Goal: Information Seeking & Learning: Check status

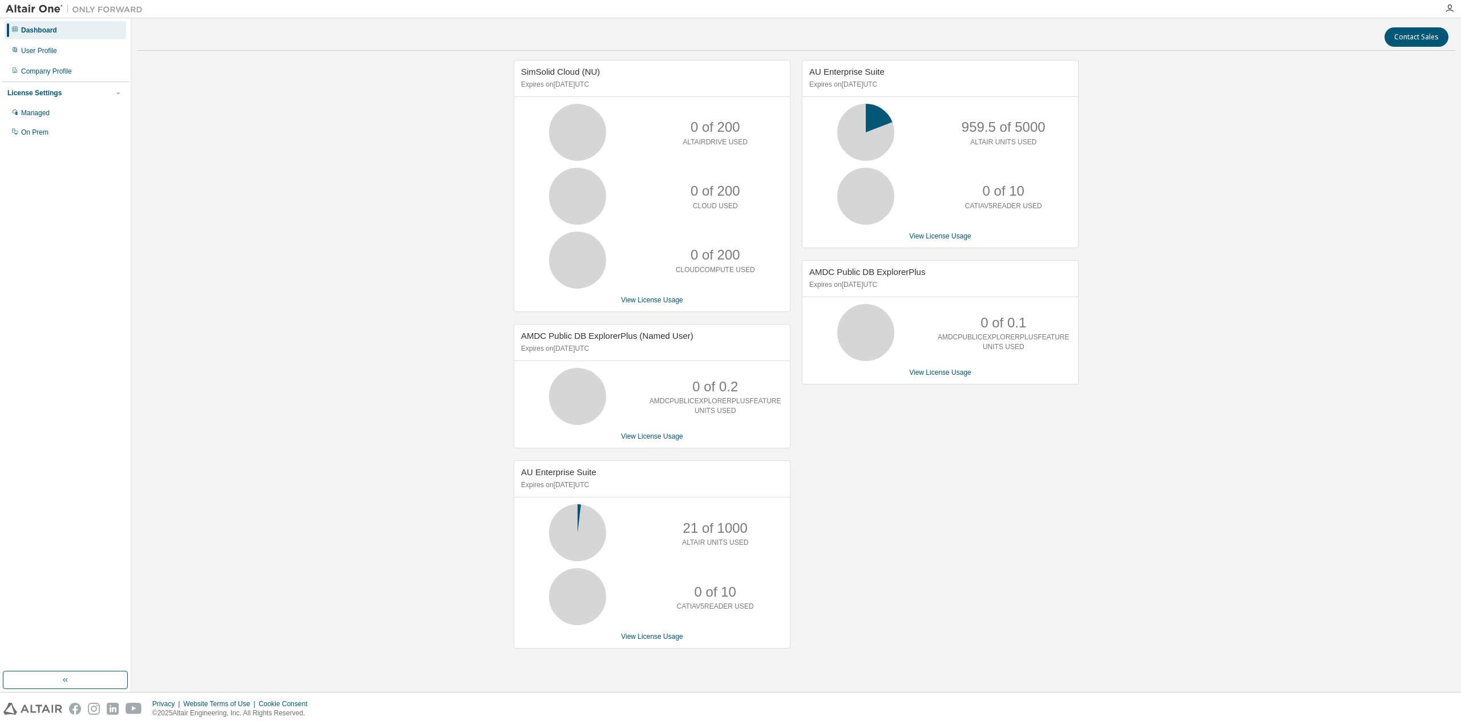
click at [841, 464] on div "AU Enterprise Suite Expires on [DATE] UTC 959.5 of 5000 ALTAIR UNITS USED 0 of …" at bounding box center [934, 360] width 288 height 601
click at [922, 247] on div "AU Enterprise Suite Expires on [DATE] UTC 959.5 of 5000 ALTAIR UNITS USED 0 of …" at bounding box center [940, 154] width 277 height 188
click at [923, 235] on link "View License Usage" at bounding box center [940, 236] width 62 height 8
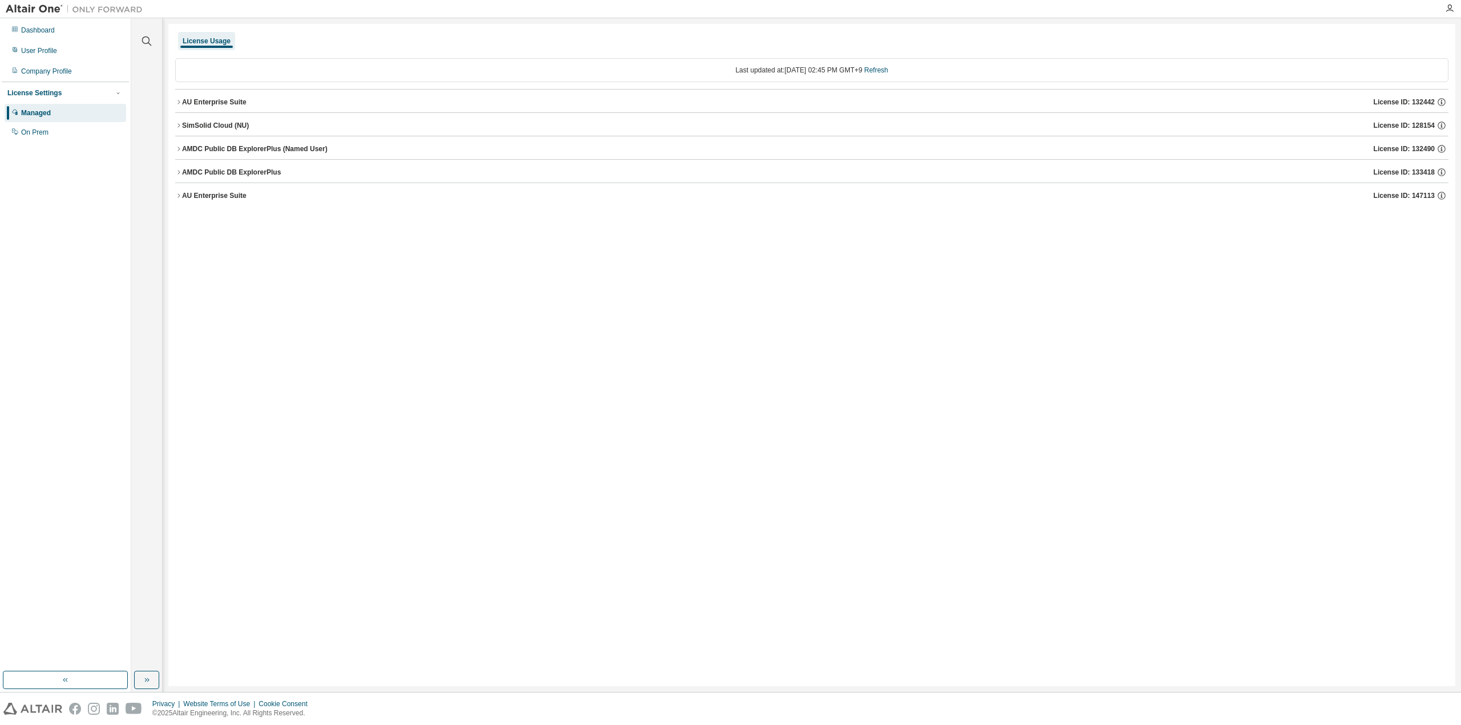
click at [215, 99] on div "AU Enterprise Suite" at bounding box center [214, 102] width 64 height 9
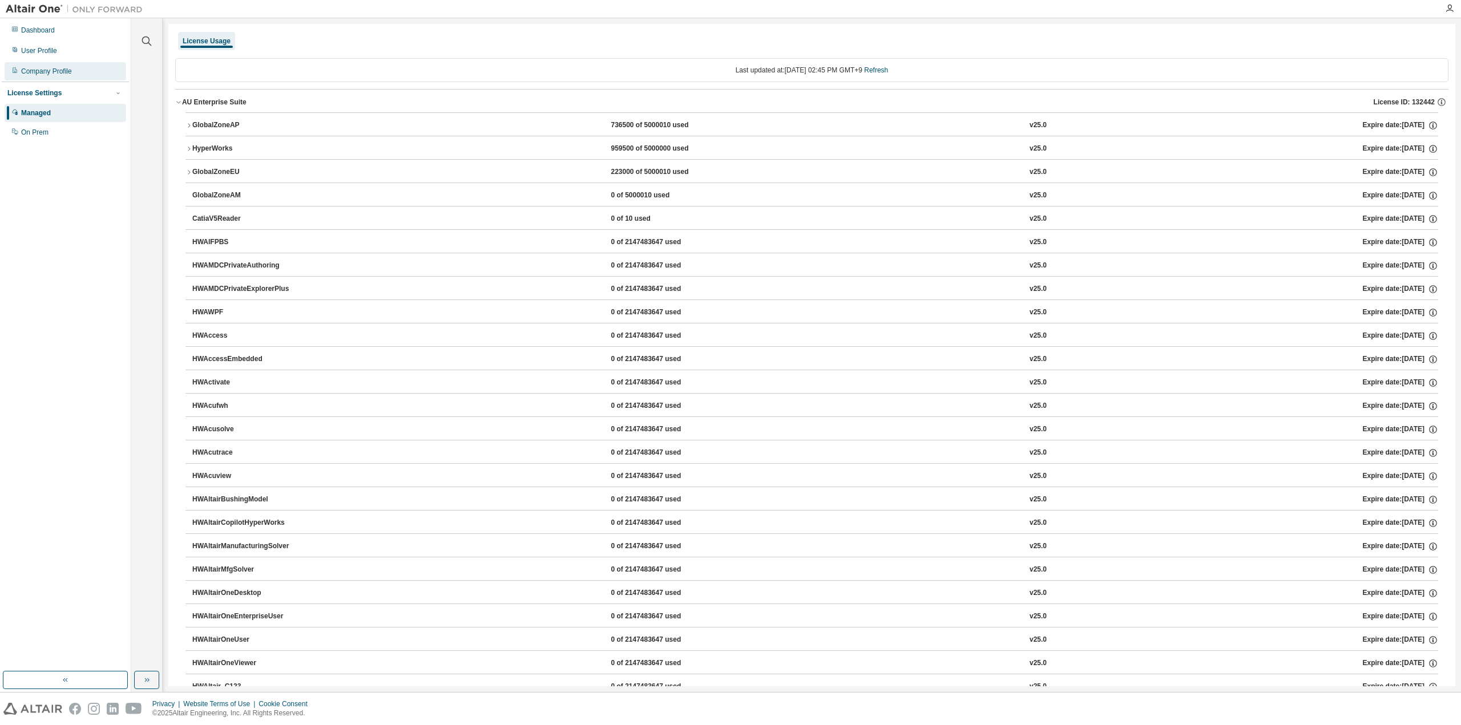
click at [79, 64] on div "Company Profile" at bounding box center [66, 71] width 122 height 18
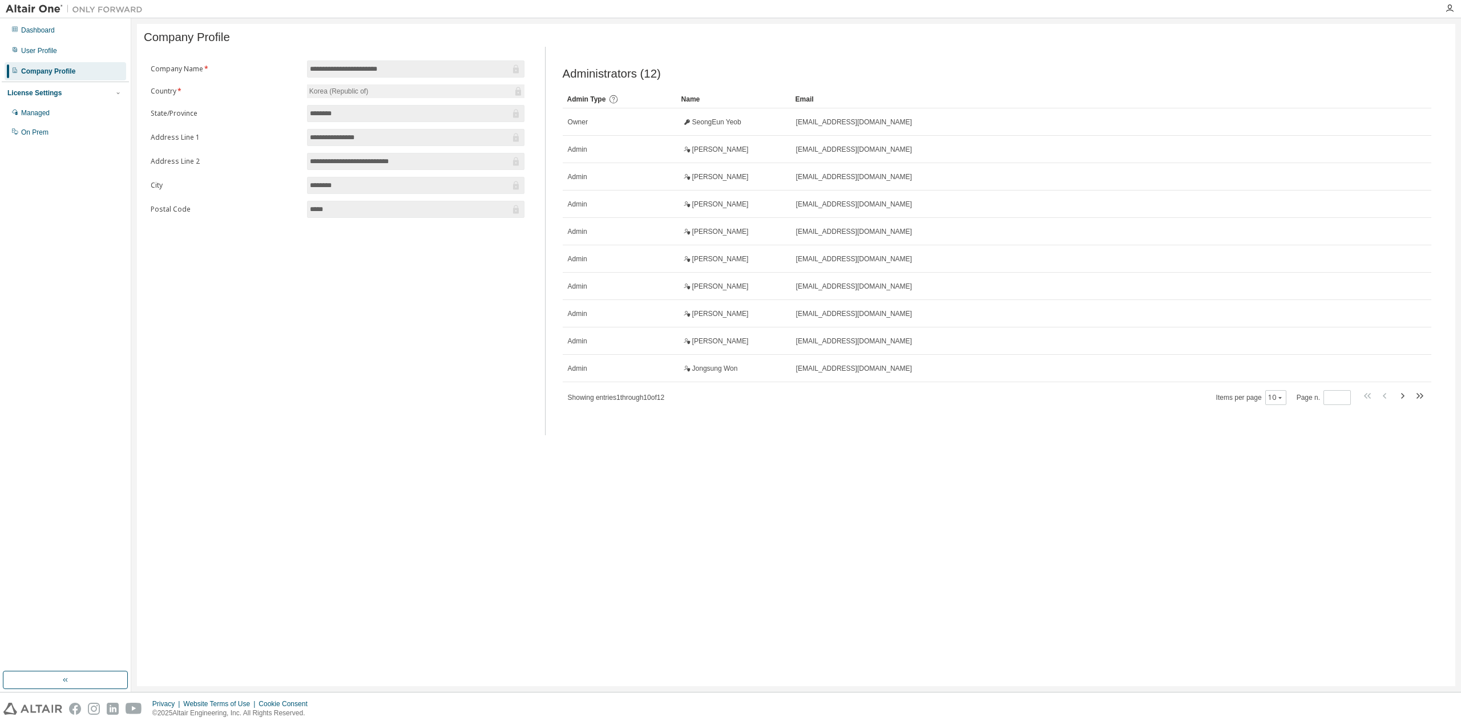
click at [68, 61] on div "Dashboard User Profile Company Profile License Settings Managed On Prem" at bounding box center [65, 81] width 127 height 123
click at [60, 53] on div "User Profile" at bounding box center [66, 51] width 122 height 18
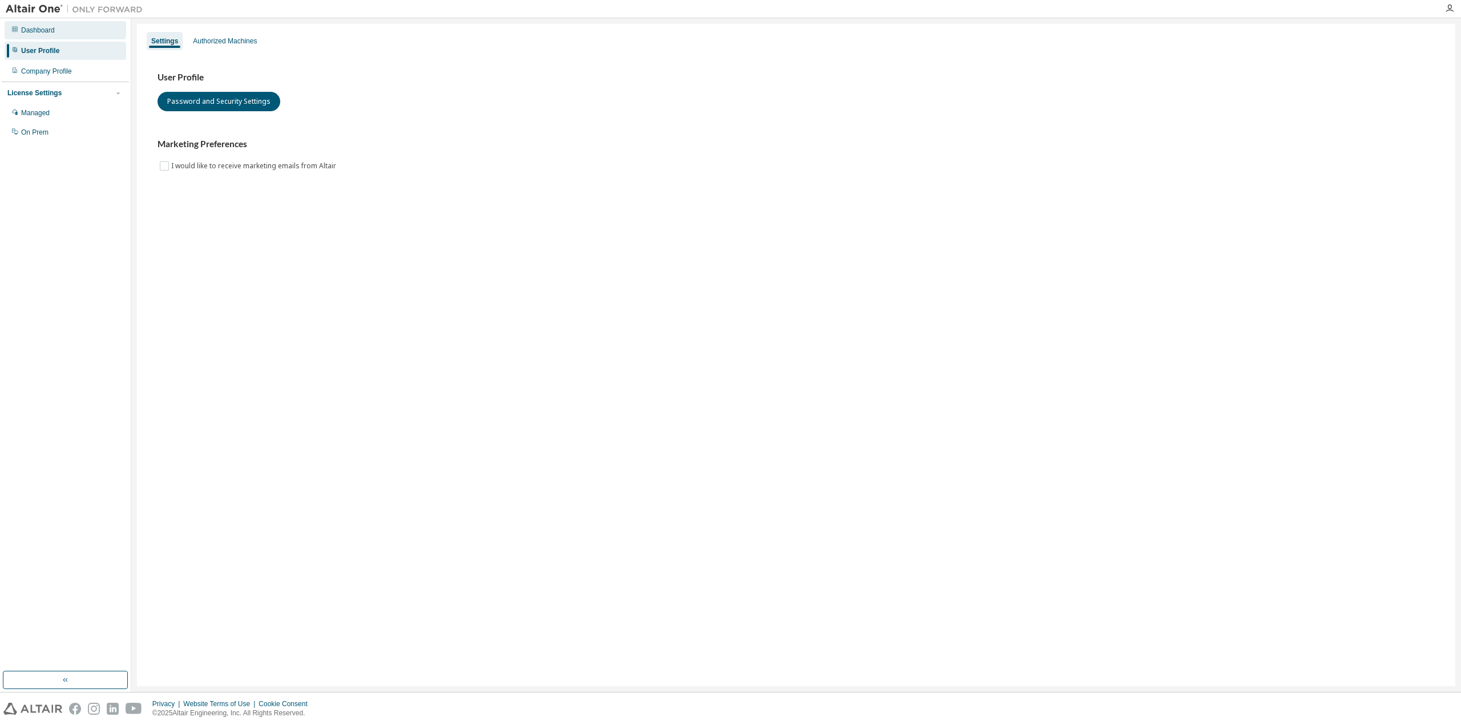
click at [49, 34] on div "Dashboard" at bounding box center [38, 30] width 34 height 9
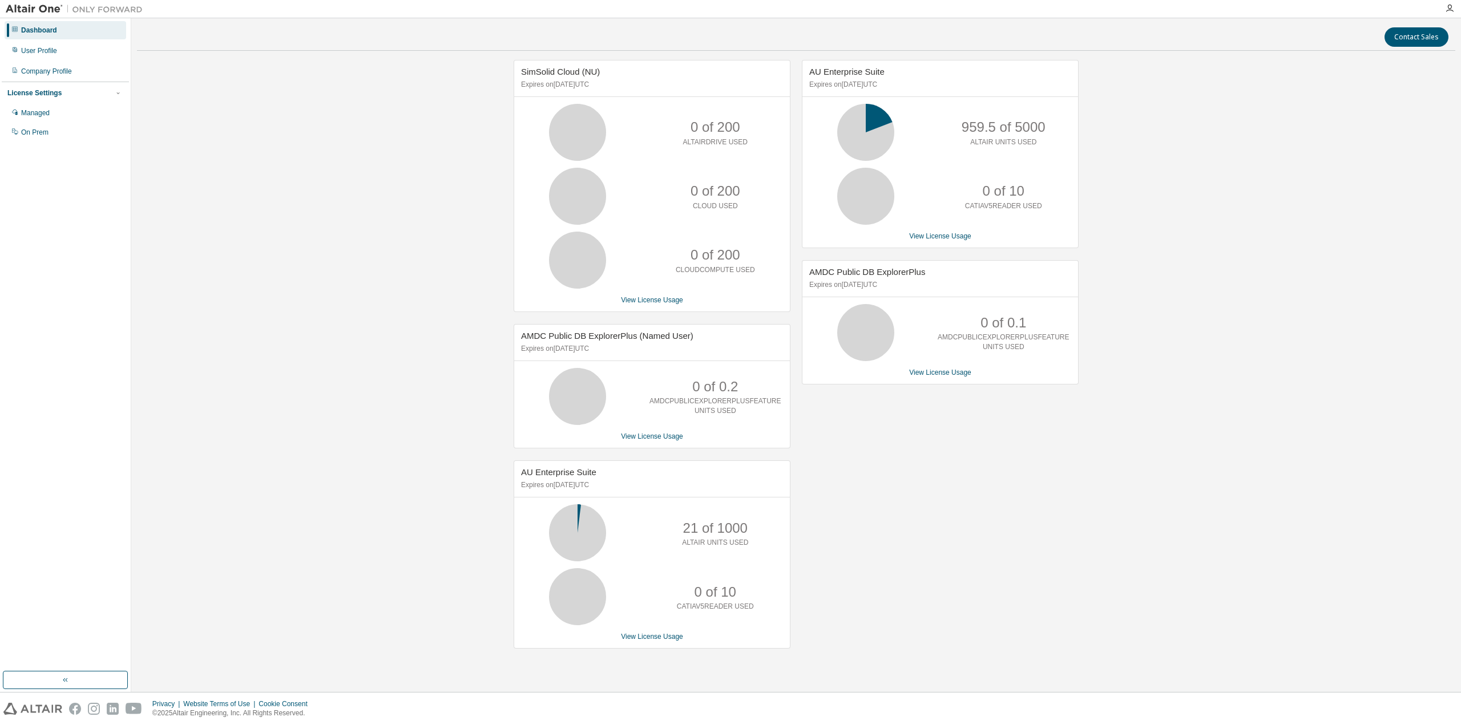
click at [922, 225] on div "AU Enterprise Suite Expires on [DATE] UTC 959.5 of 5000 ALTAIR UNITS USED 0 of …" at bounding box center [940, 154] width 277 height 188
click at [926, 243] on div "AU Enterprise Suite Expires on [DATE] UTC 959.5 of 5000 ALTAIR UNITS USED 0 of …" at bounding box center [940, 154] width 277 height 188
click at [926, 237] on link "View License Usage" at bounding box center [940, 236] width 62 height 8
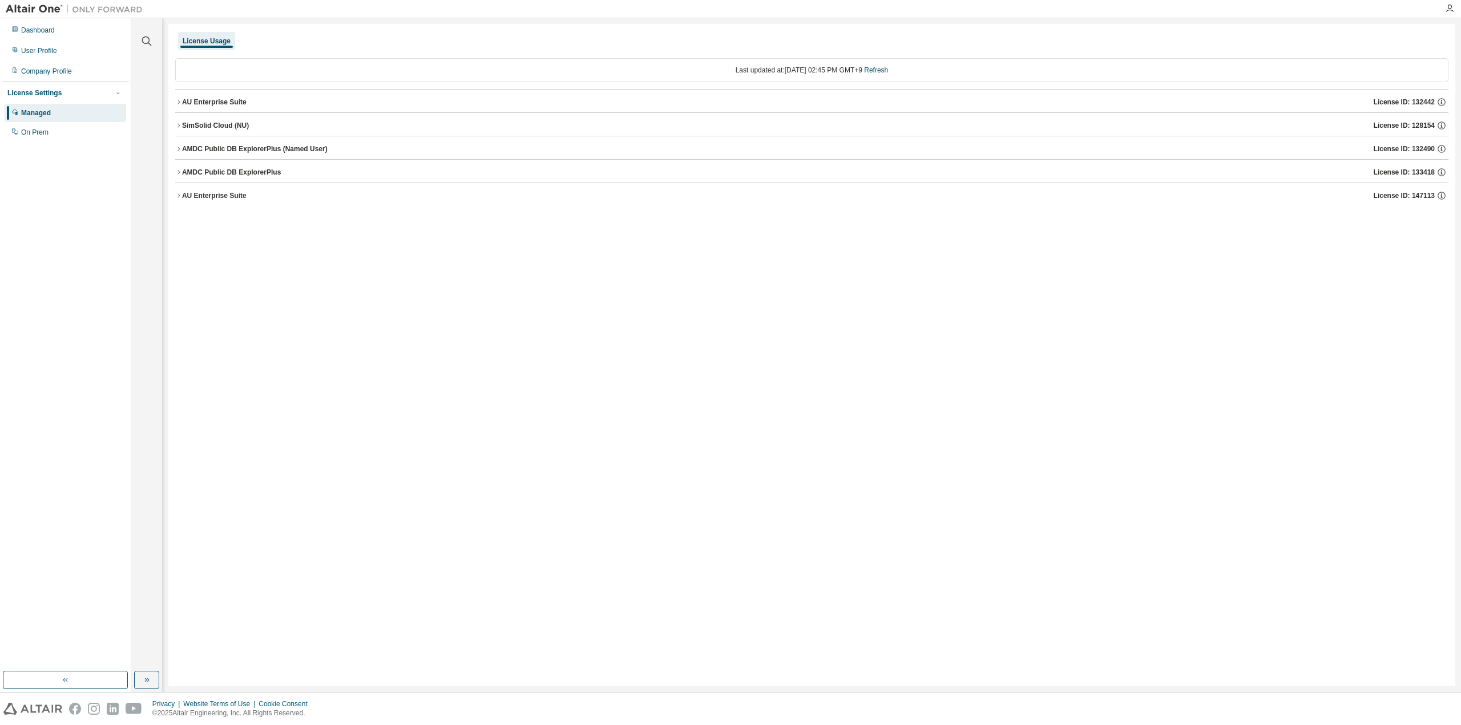
click at [236, 111] on button "AU Enterprise Suite License ID: 132442" at bounding box center [811, 102] width 1273 height 25
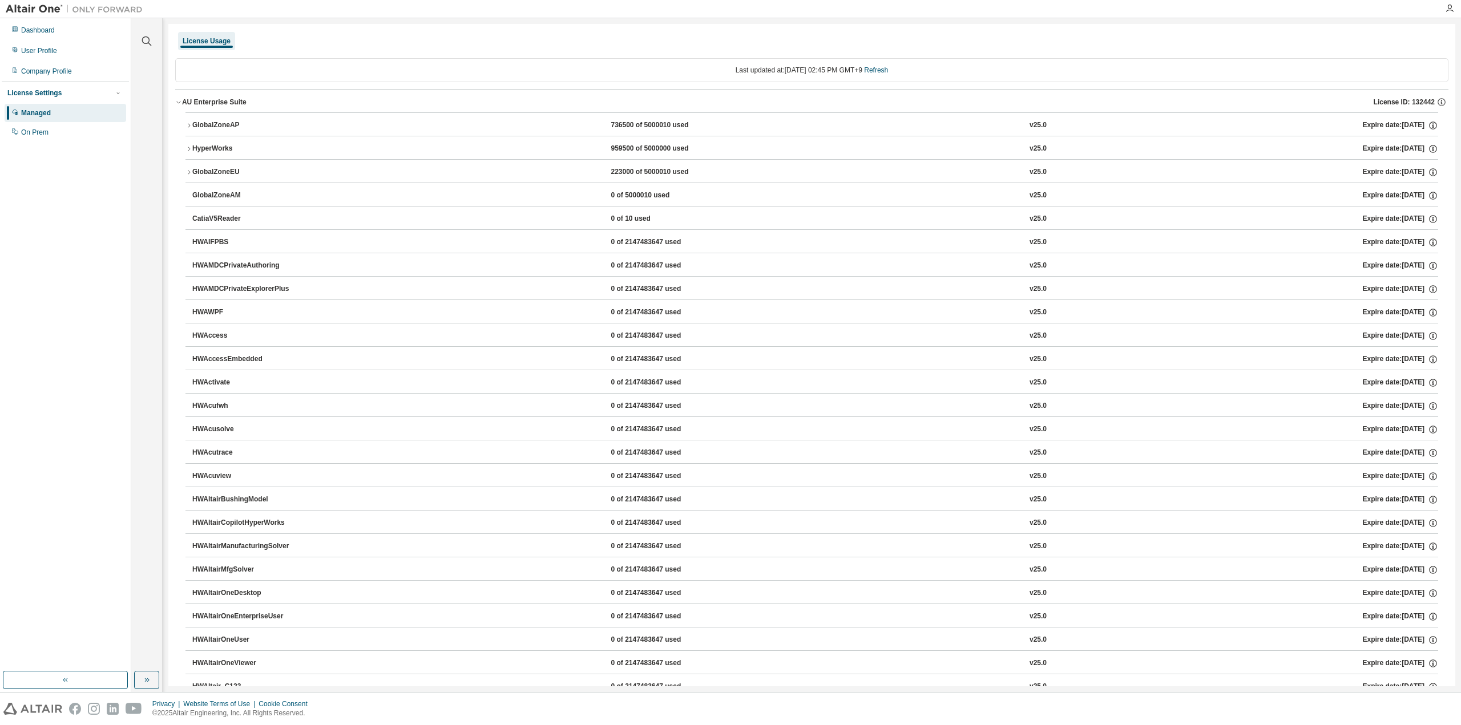
click at [228, 97] on div "AU Enterprise Suite License ID: 132442" at bounding box center [815, 102] width 1266 height 10
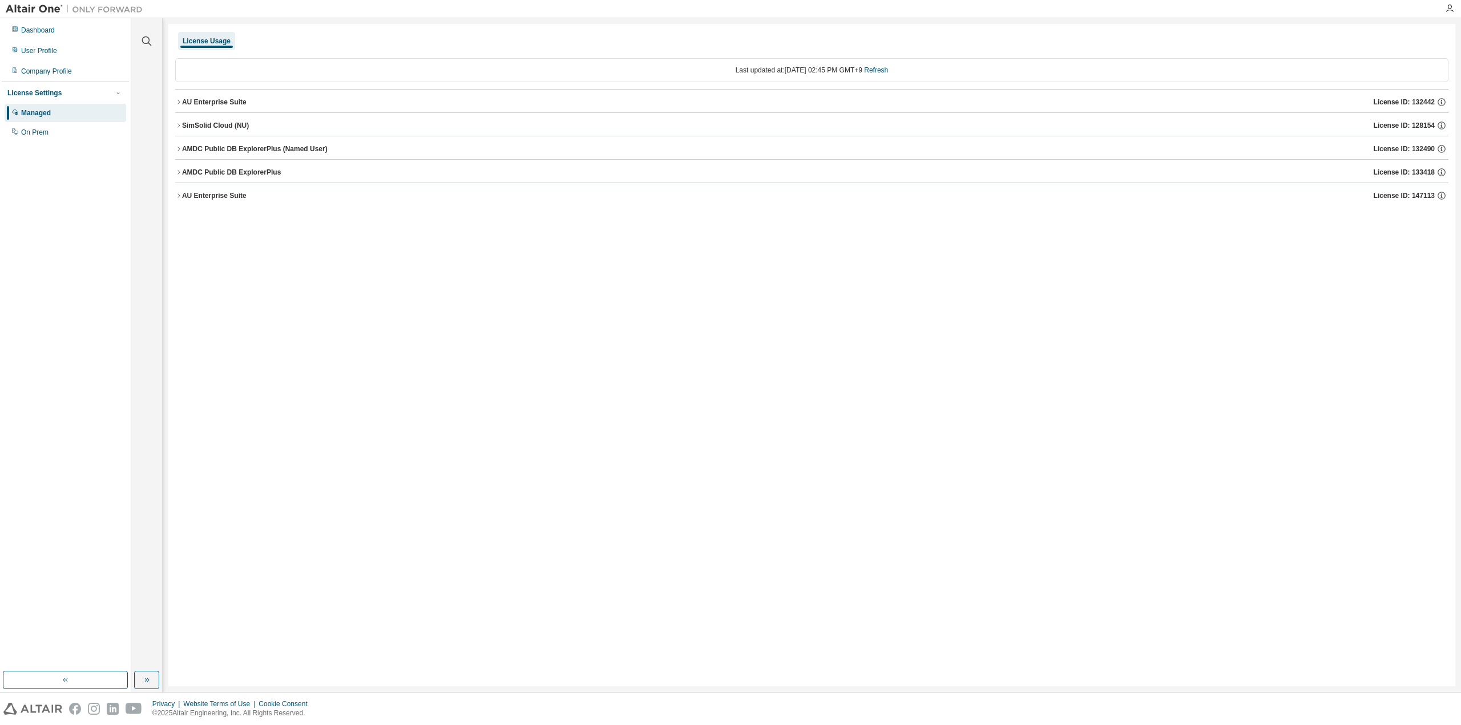
click at [228, 97] on div "AU Enterprise Suite License ID: 132442" at bounding box center [815, 102] width 1266 height 10
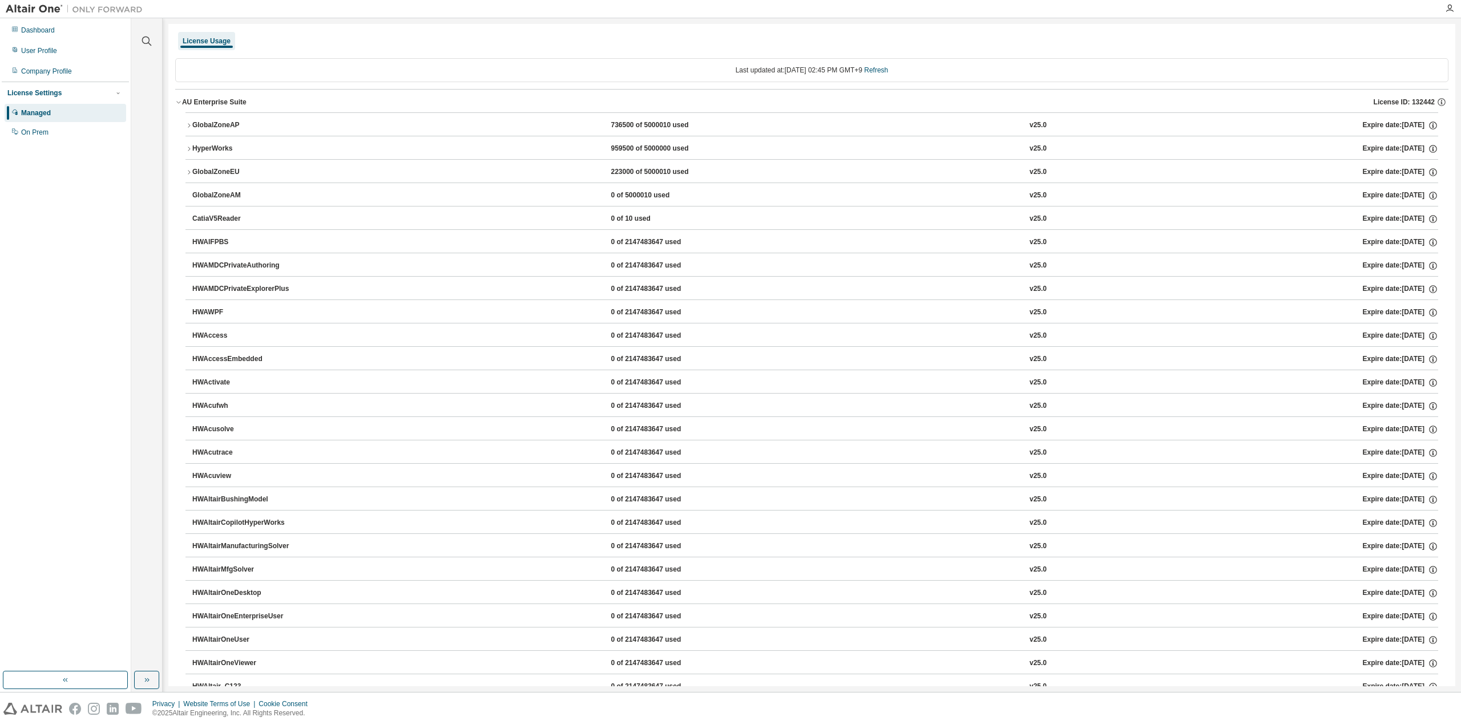
click at [206, 124] on div "GlobalZoneAP" at bounding box center [243, 125] width 103 height 10
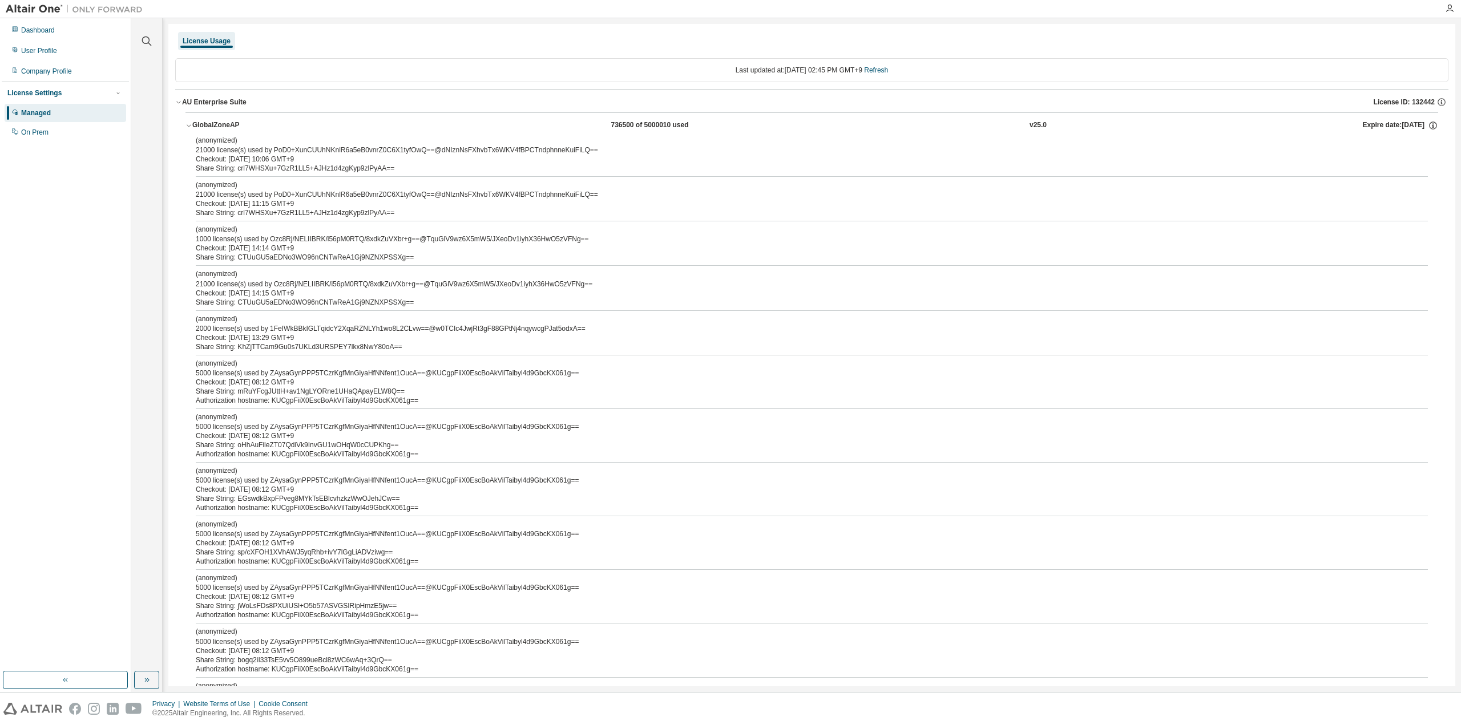
click at [205, 124] on div "GlobalZoneAP" at bounding box center [243, 125] width 103 height 10
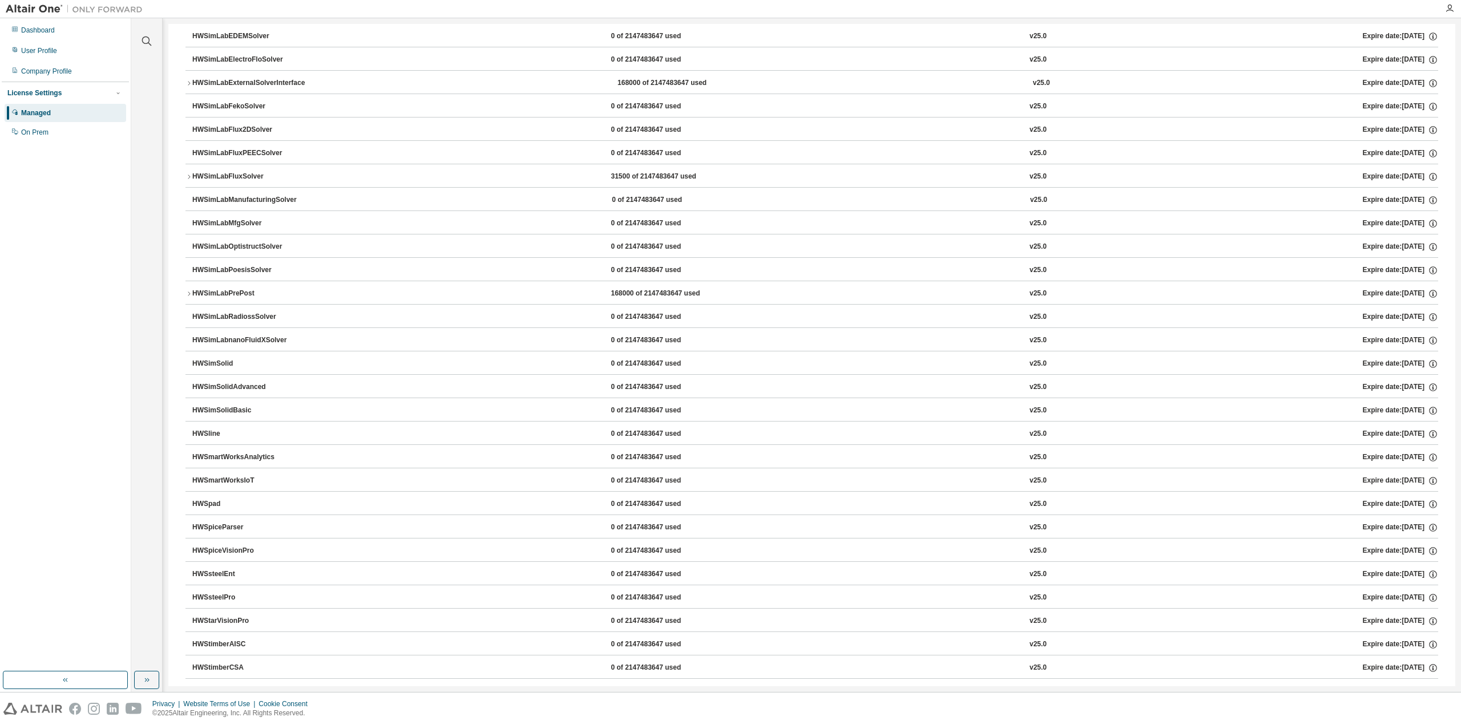
scroll to position [2043, 0]
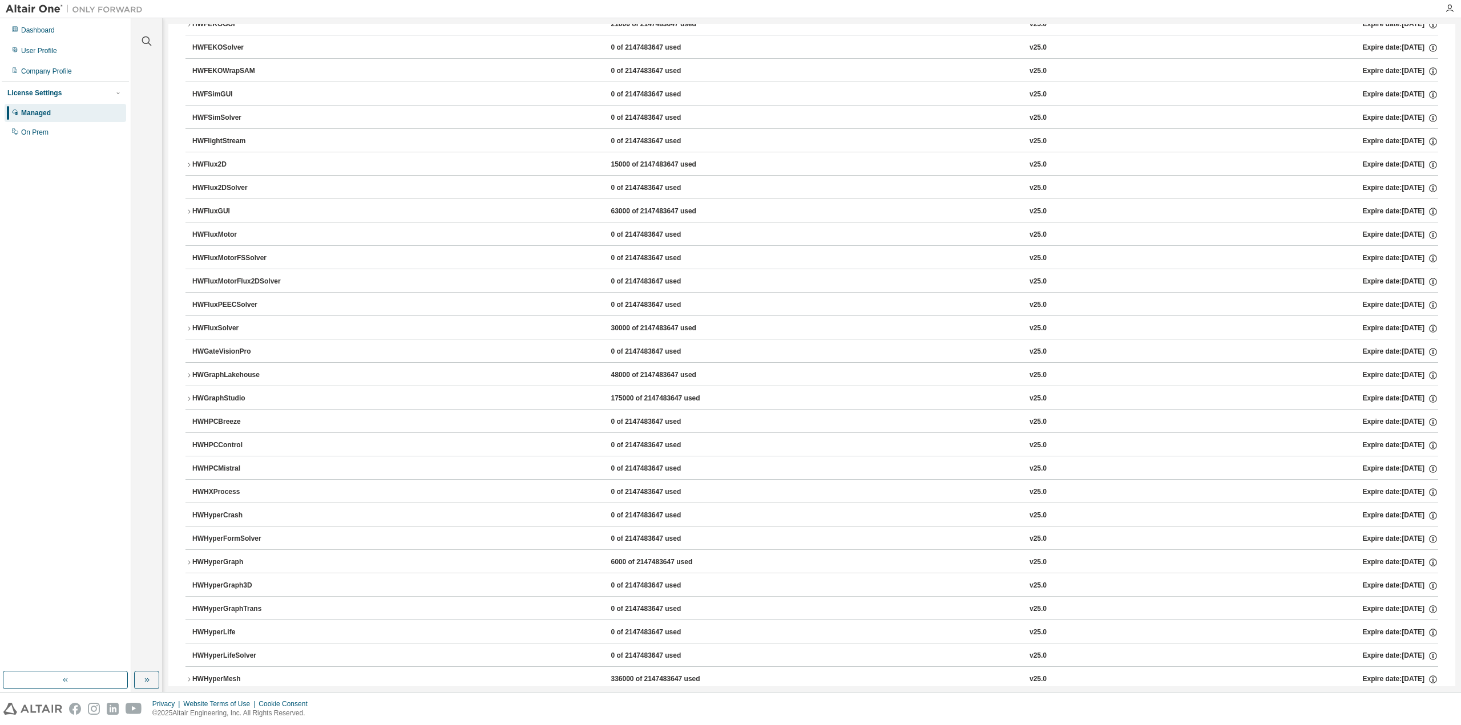
click at [221, 394] on div "HWGraphStudio" at bounding box center [243, 399] width 103 height 10
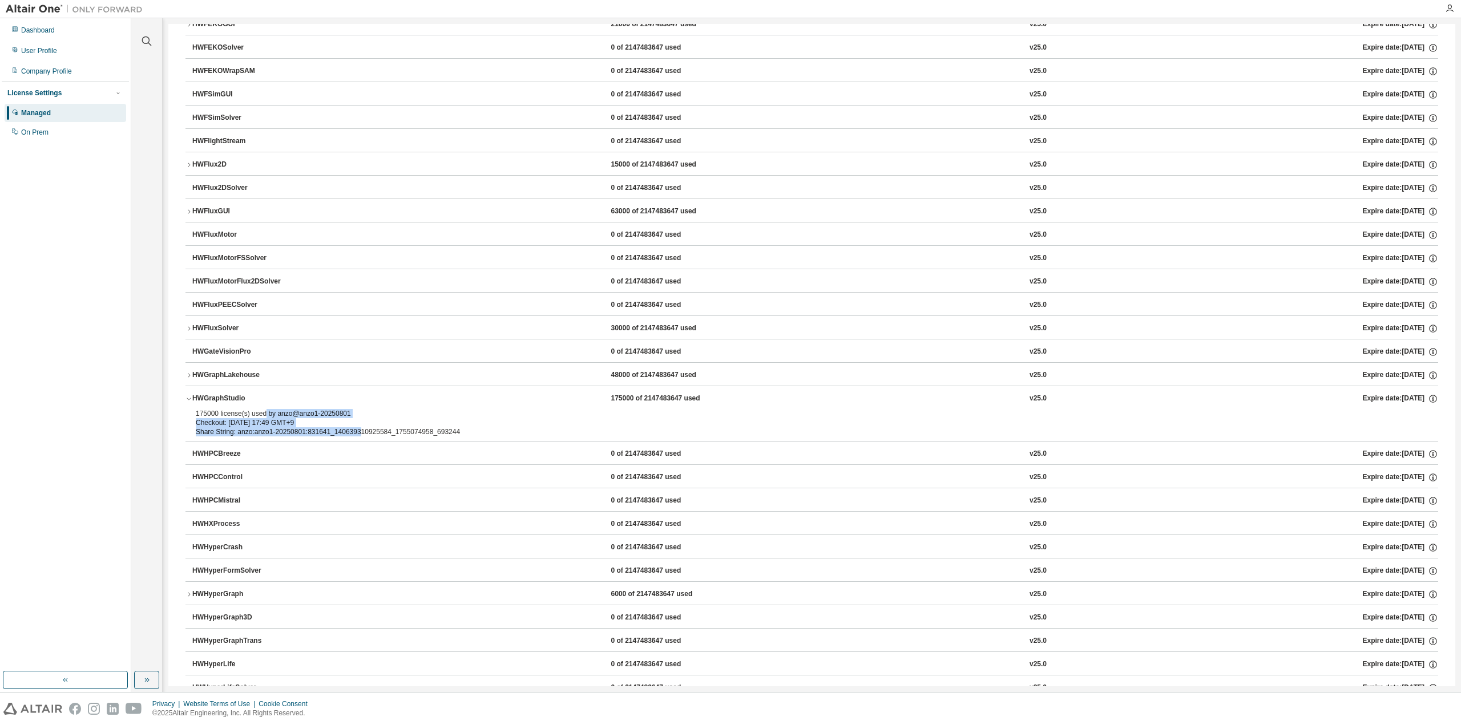
drag, startPoint x: 262, startPoint y: 390, endPoint x: 353, endPoint y: 414, distance: 93.8
click at [353, 414] on div "175000 license(s) used by anzo@anzo1-20250801 Checkout: [DATE] 17:49 GMT+9 Shar…" at bounding box center [798, 422] width 1205 height 27
click at [223, 370] on div "HWGraphLakehouse" at bounding box center [243, 375] width 103 height 10
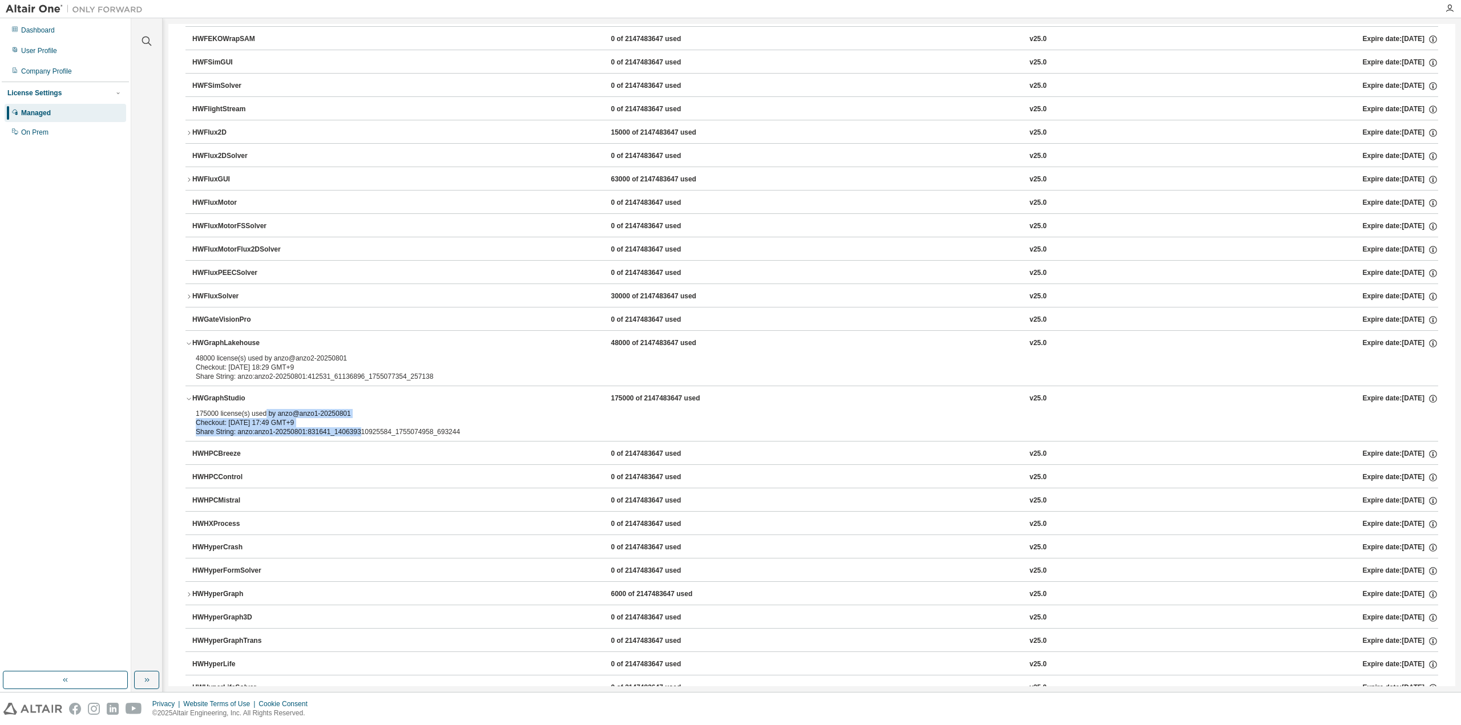
scroll to position [2075, 0]
drag, startPoint x: 270, startPoint y: 342, endPoint x: 350, endPoint y: 341, distance: 79.3
click at [350, 354] on div "48000 license(s) used by anzo@anzo2-20250801" at bounding box center [798, 358] width 1205 height 9
drag, startPoint x: 272, startPoint y: 390, endPoint x: 385, endPoint y: 398, distance: 113.2
click at [385, 409] on div "175000 license(s) used by anzo@anzo1-20250801" at bounding box center [798, 413] width 1205 height 9
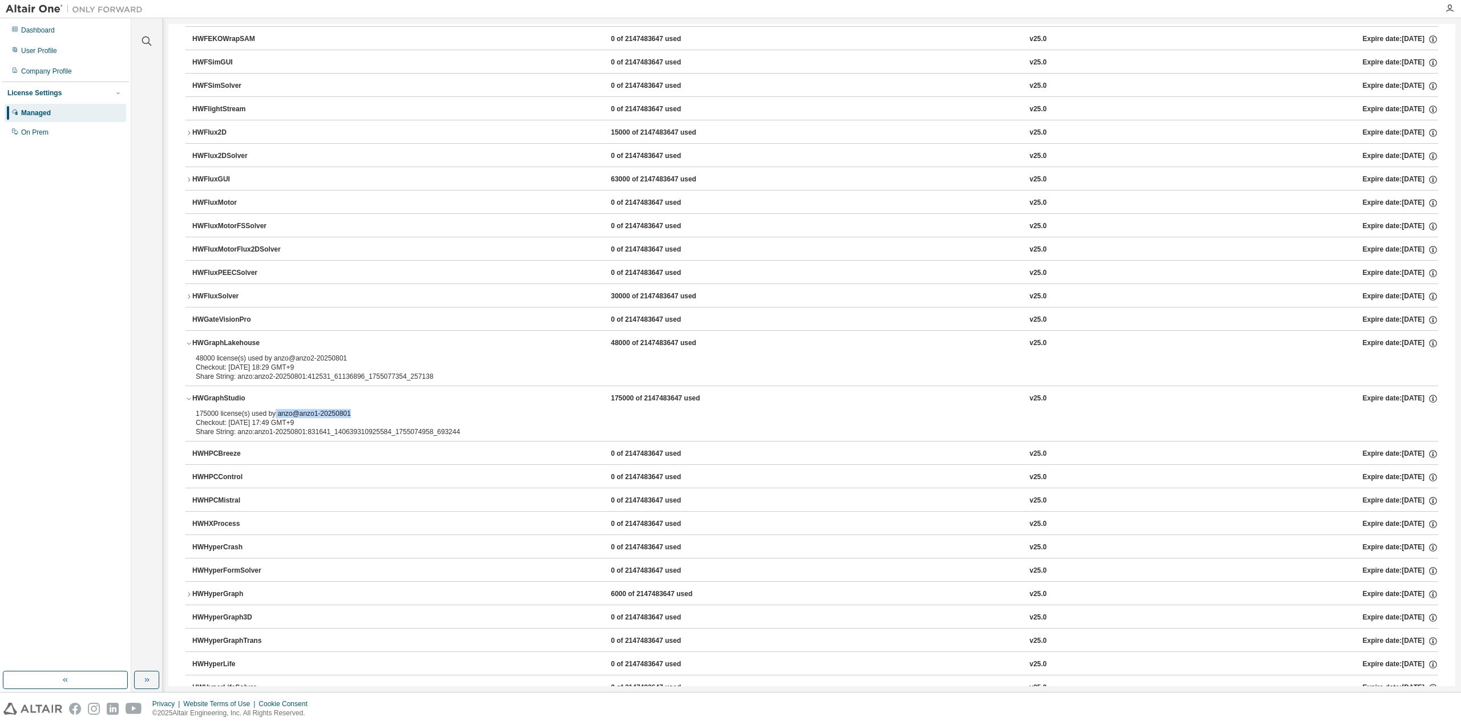
drag, startPoint x: 264, startPoint y: 349, endPoint x: 312, endPoint y: 349, distance: 47.4
click at [312, 363] on div "Checkout: [DATE] 18:29 GMT+9" at bounding box center [798, 367] width 1205 height 9
drag, startPoint x: 290, startPoint y: 337, endPoint x: 312, endPoint y: 342, distance: 21.9
click at [312, 354] on div "48000 license(s) used by anzo@anzo2-20250801" at bounding box center [798, 358] width 1205 height 9
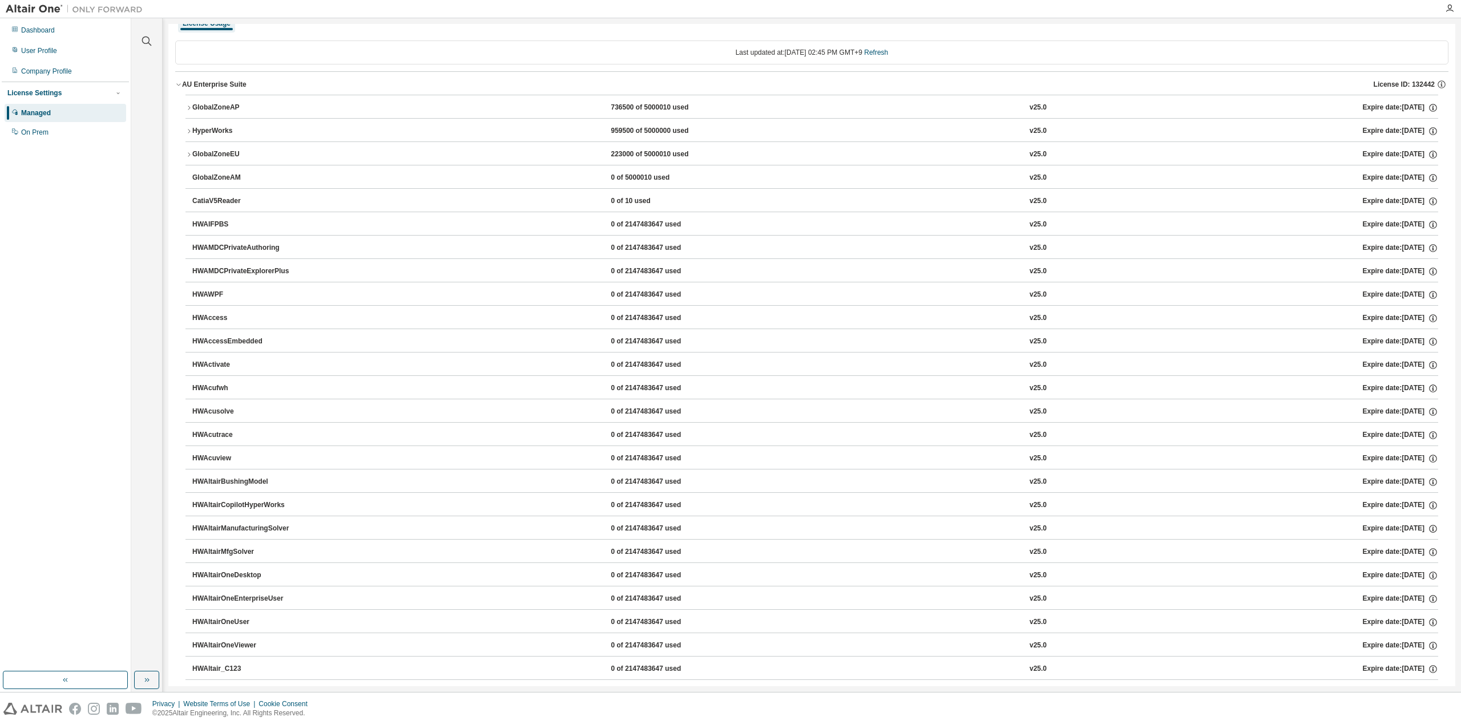
scroll to position [0, 0]
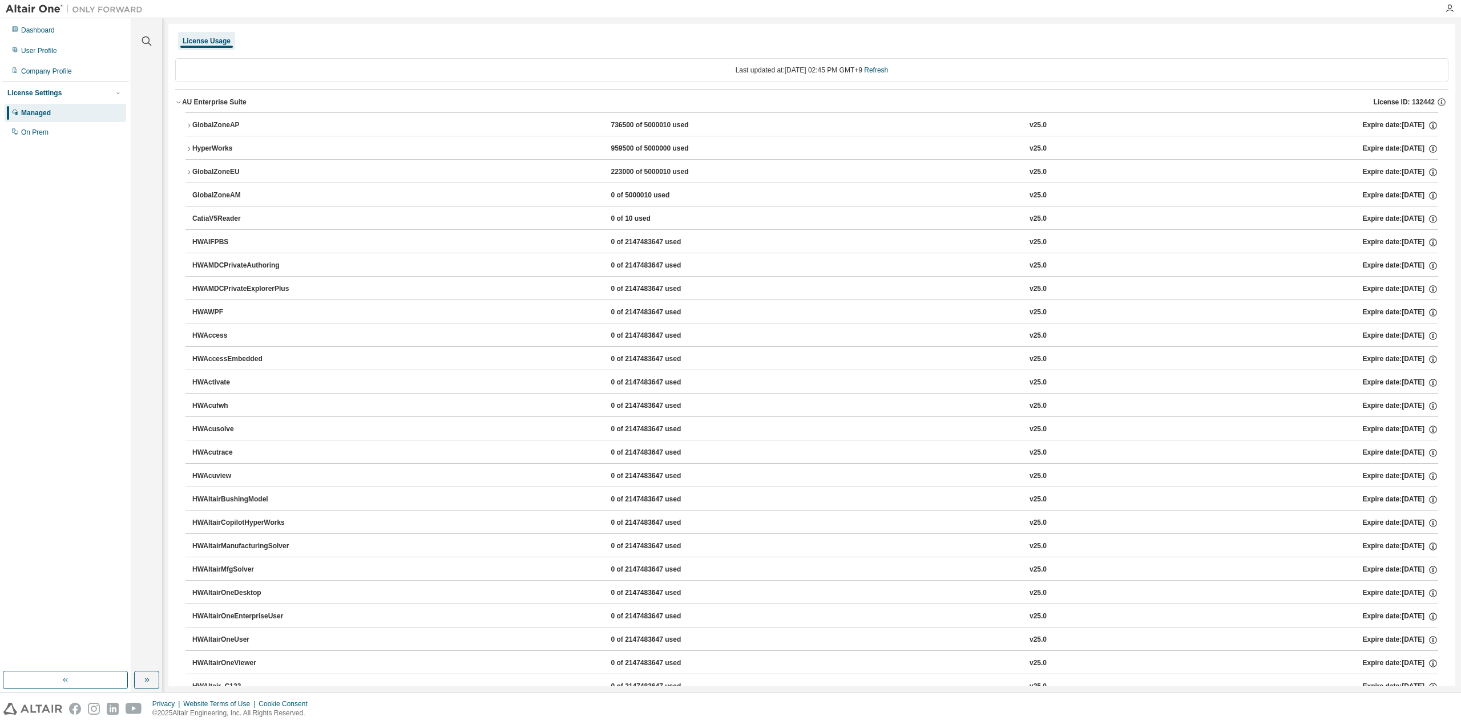
click at [48, 15] on div at bounding box center [74, 9] width 148 height 18
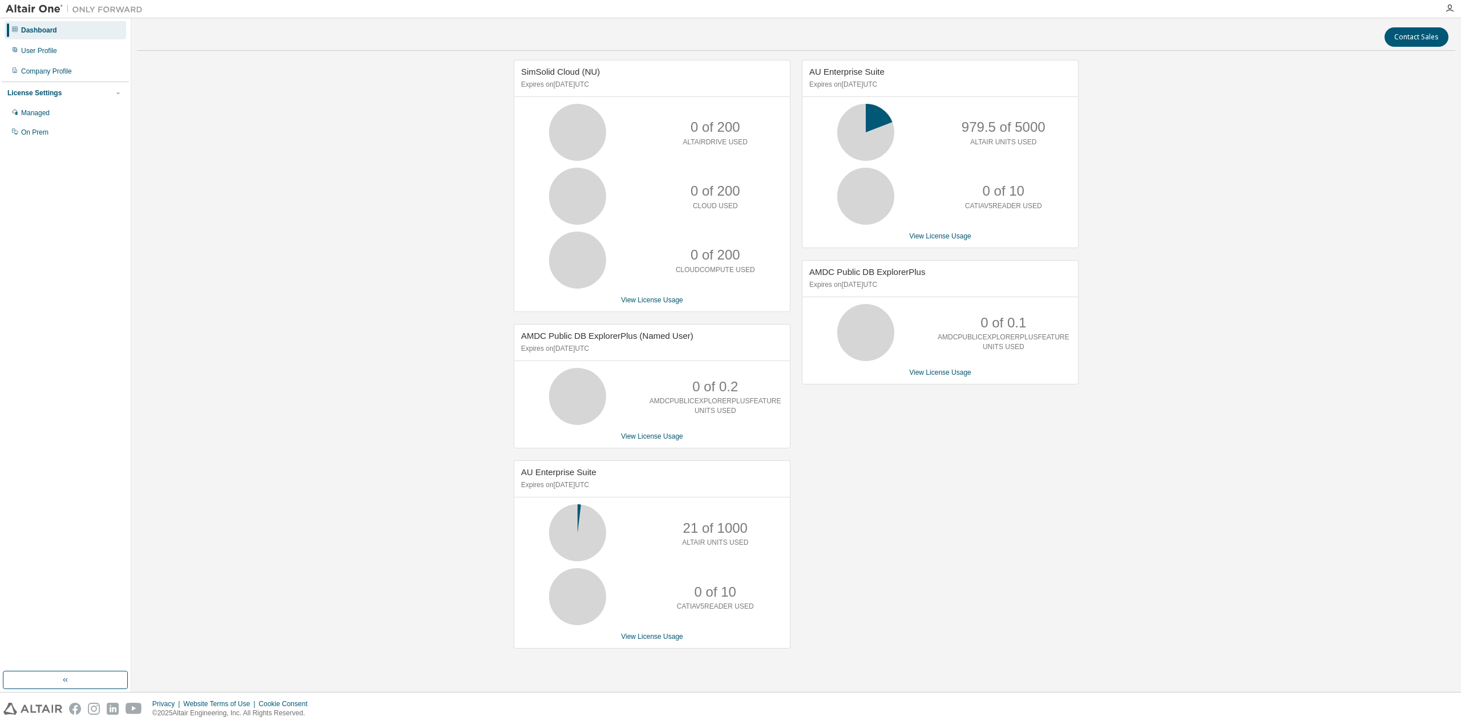
click at [1450, 19] on div "Contact Sales SimSolid Cloud (NU) Expires on [DATE] UTC 0 of 200 ALTAIRDRIVE US…" at bounding box center [796, 355] width 1330 height 674
click at [1449, 2] on div at bounding box center [1449, 8] width 23 height 17
click at [90, 69] on div "Company Profile" at bounding box center [66, 71] width 122 height 18
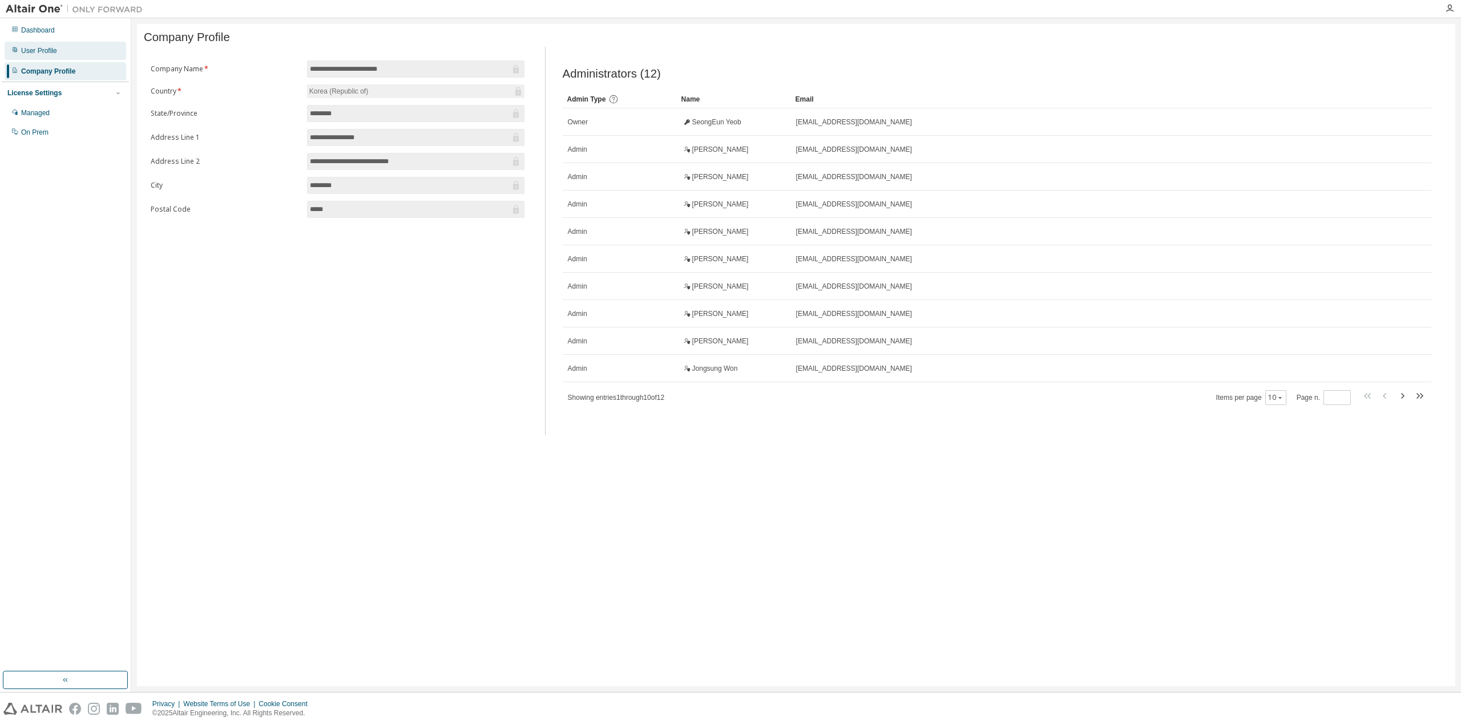
click at [83, 46] on div "User Profile" at bounding box center [66, 51] width 122 height 18
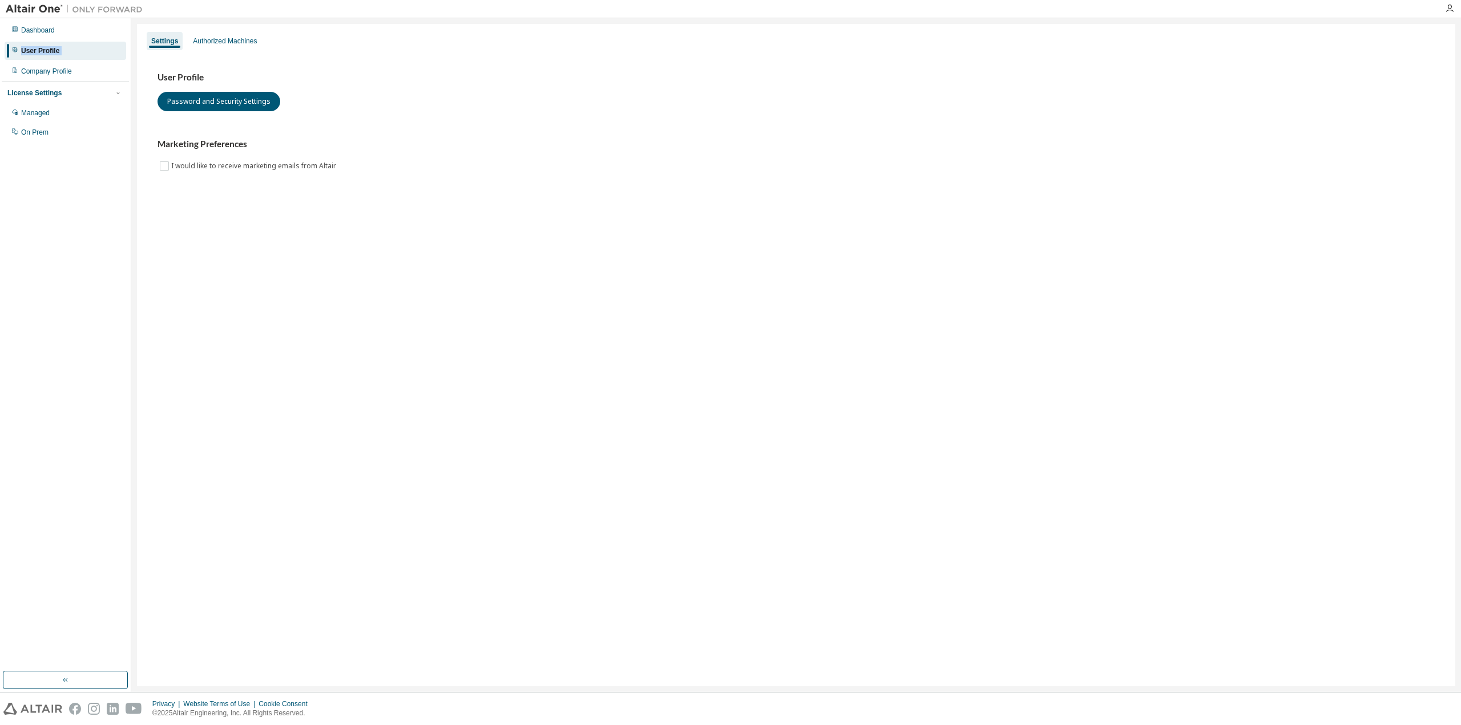
click at [83, 46] on div "User Profile" at bounding box center [66, 51] width 122 height 18
click at [84, 35] on div "Dashboard" at bounding box center [66, 30] width 122 height 18
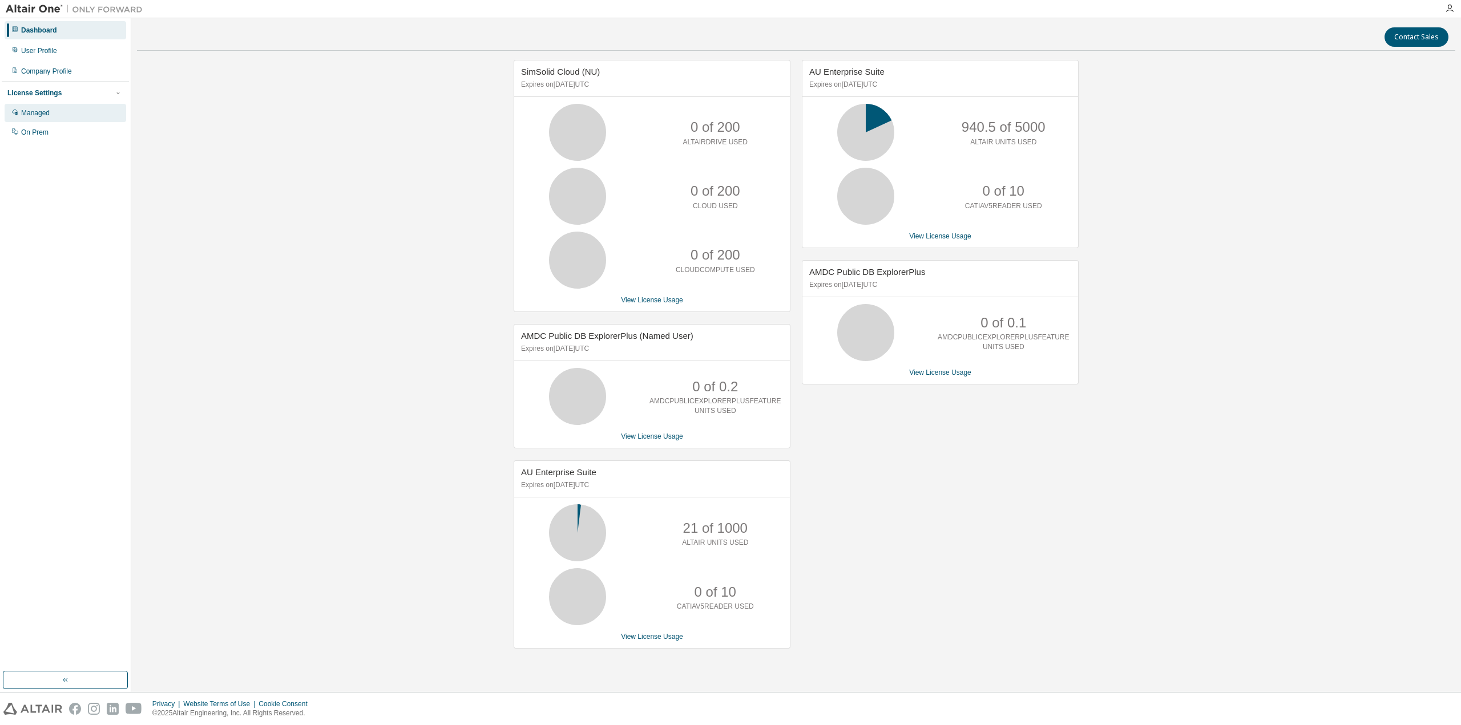
click at [70, 112] on div "Managed" at bounding box center [66, 113] width 122 height 18
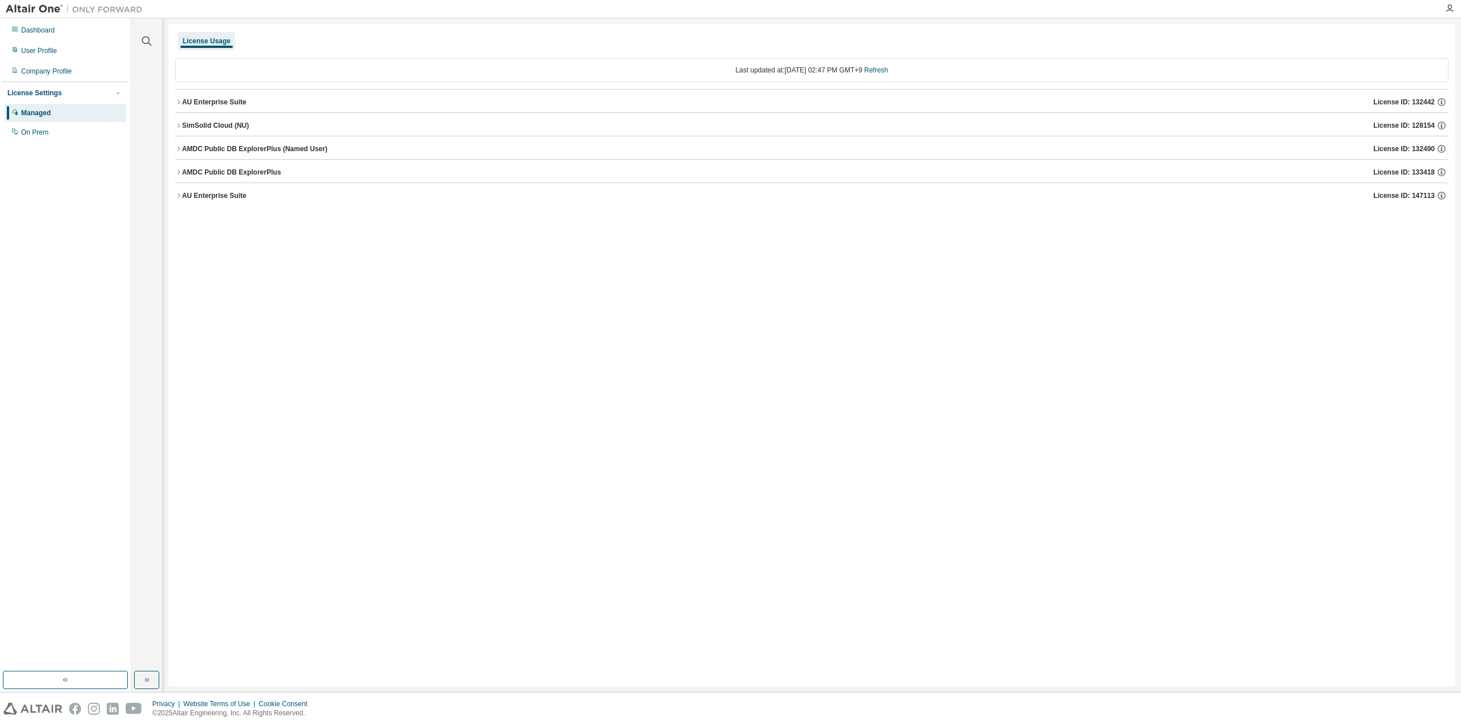
click at [178, 100] on icon "button" at bounding box center [178, 102] width 7 height 7
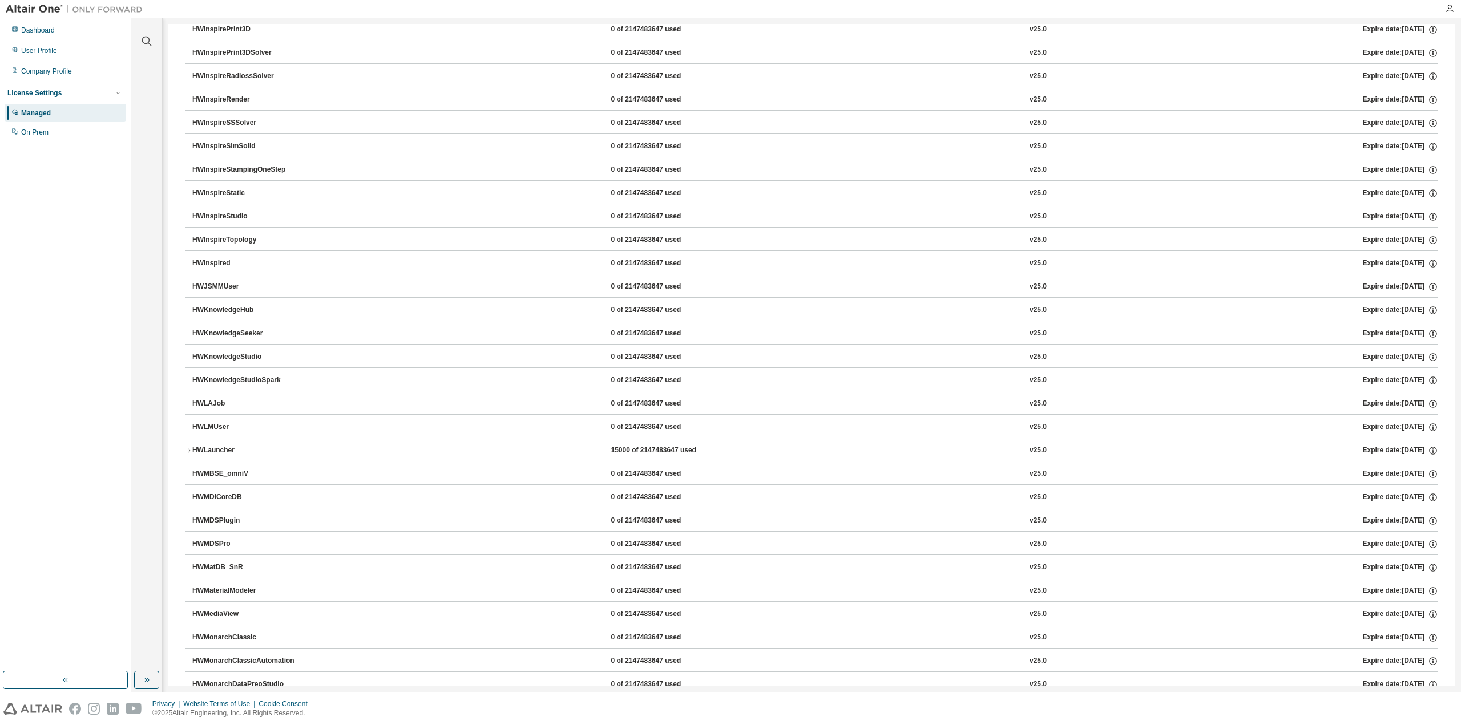
scroll to position [2043, 0]
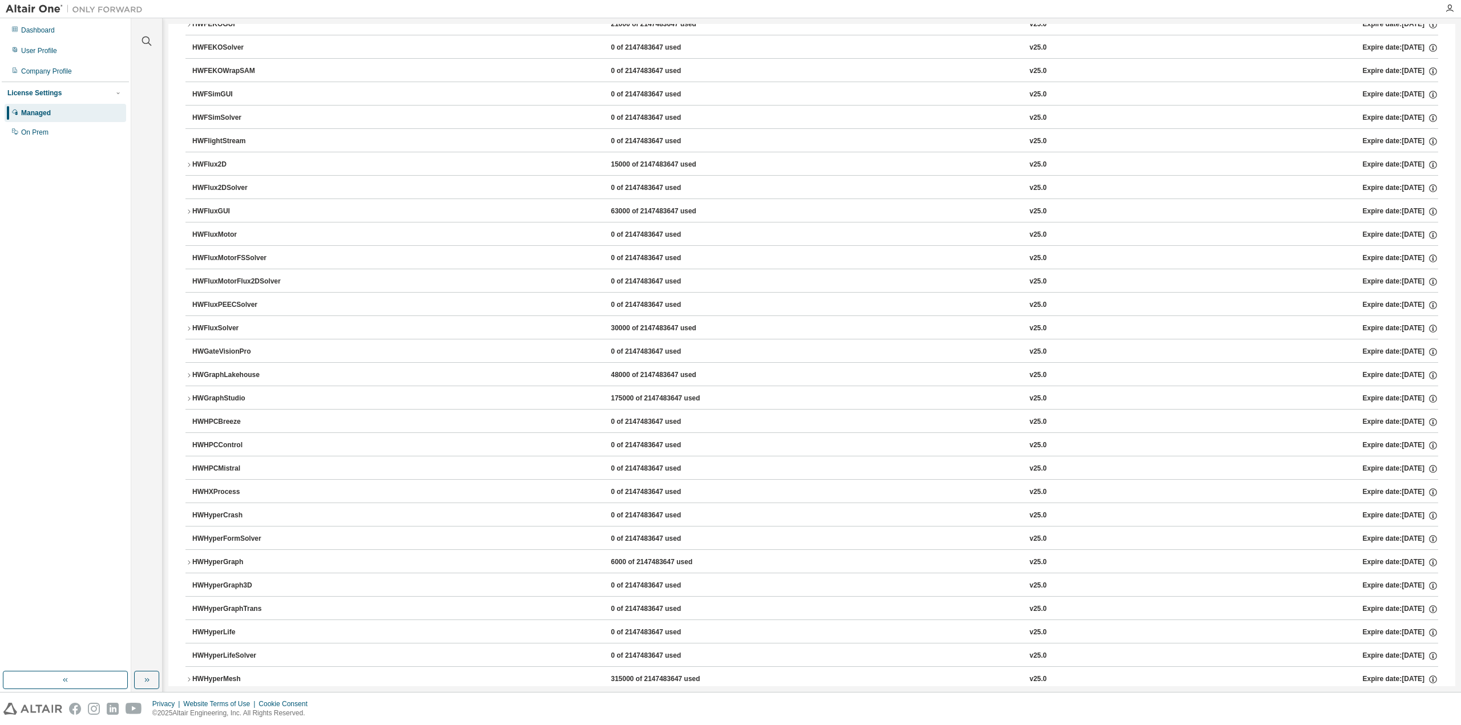
click at [188, 372] on icon "button" at bounding box center [188, 375] width 7 height 7
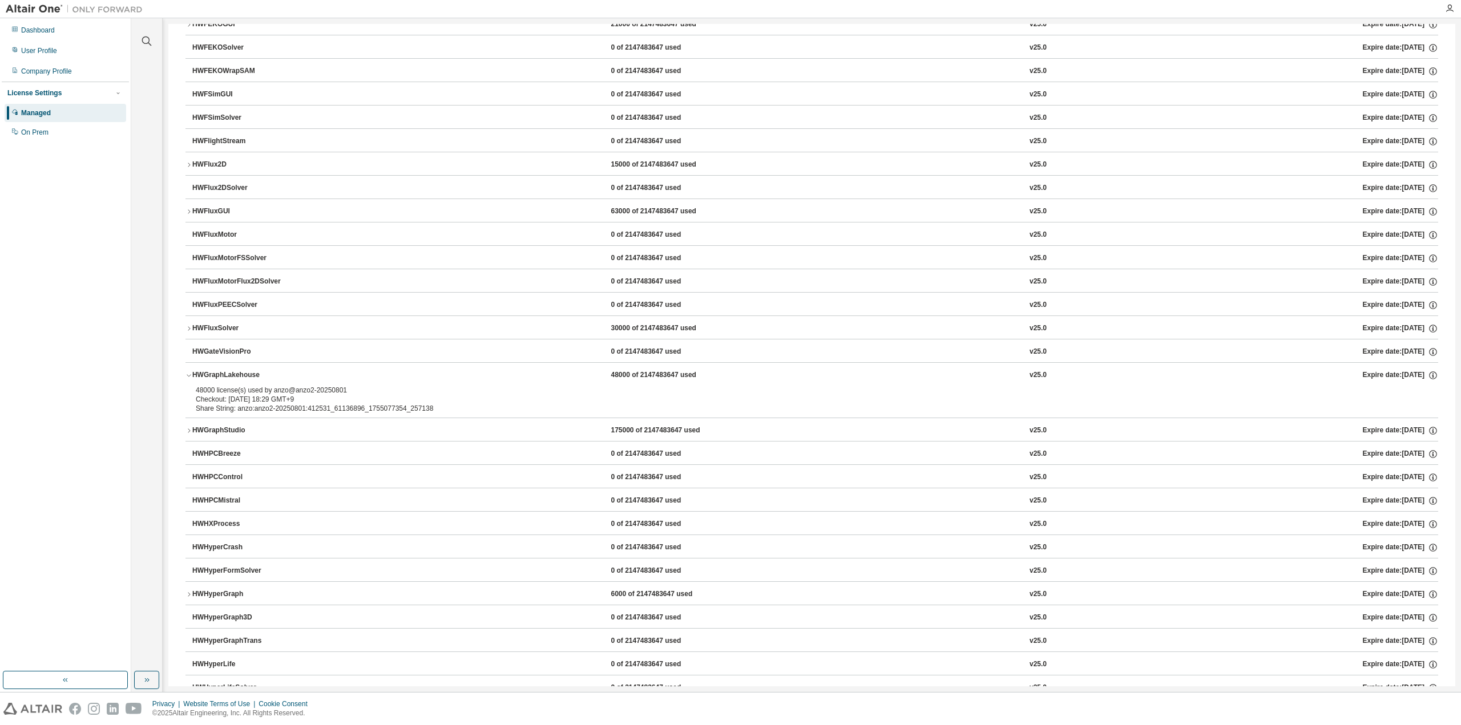
click at [190, 427] on icon "button" at bounding box center [188, 430] width 7 height 7
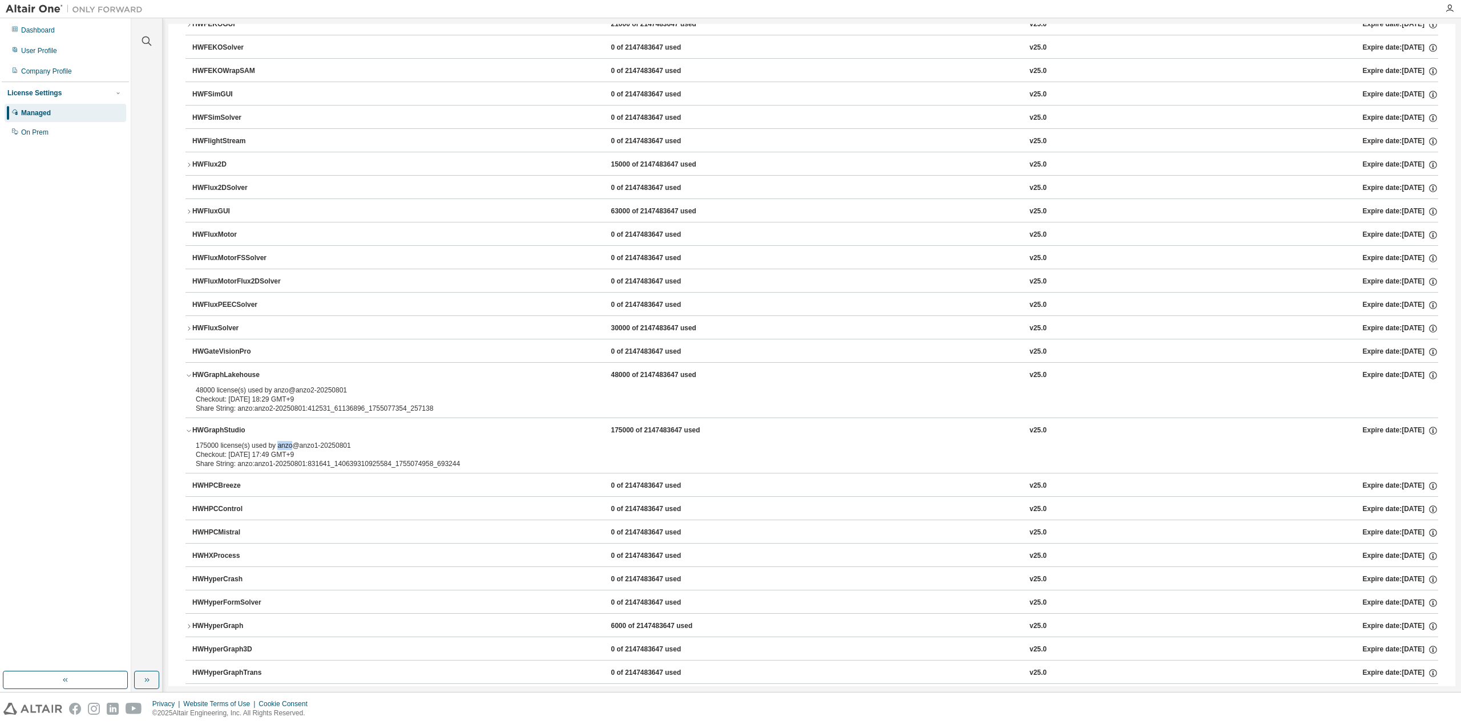
drag, startPoint x: 274, startPoint y: 430, endPoint x: 287, endPoint y: 430, distance: 12.6
click at [287, 441] on div "175000 license(s) used by anzo@anzo1-20250801" at bounding box center [798, 445] width 1205 height 9
copy div "anzo"
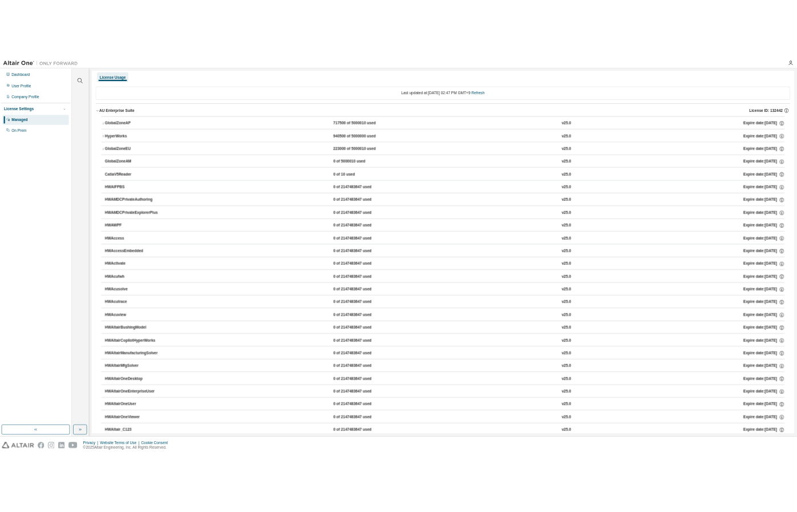
scroll to position [0, 0]
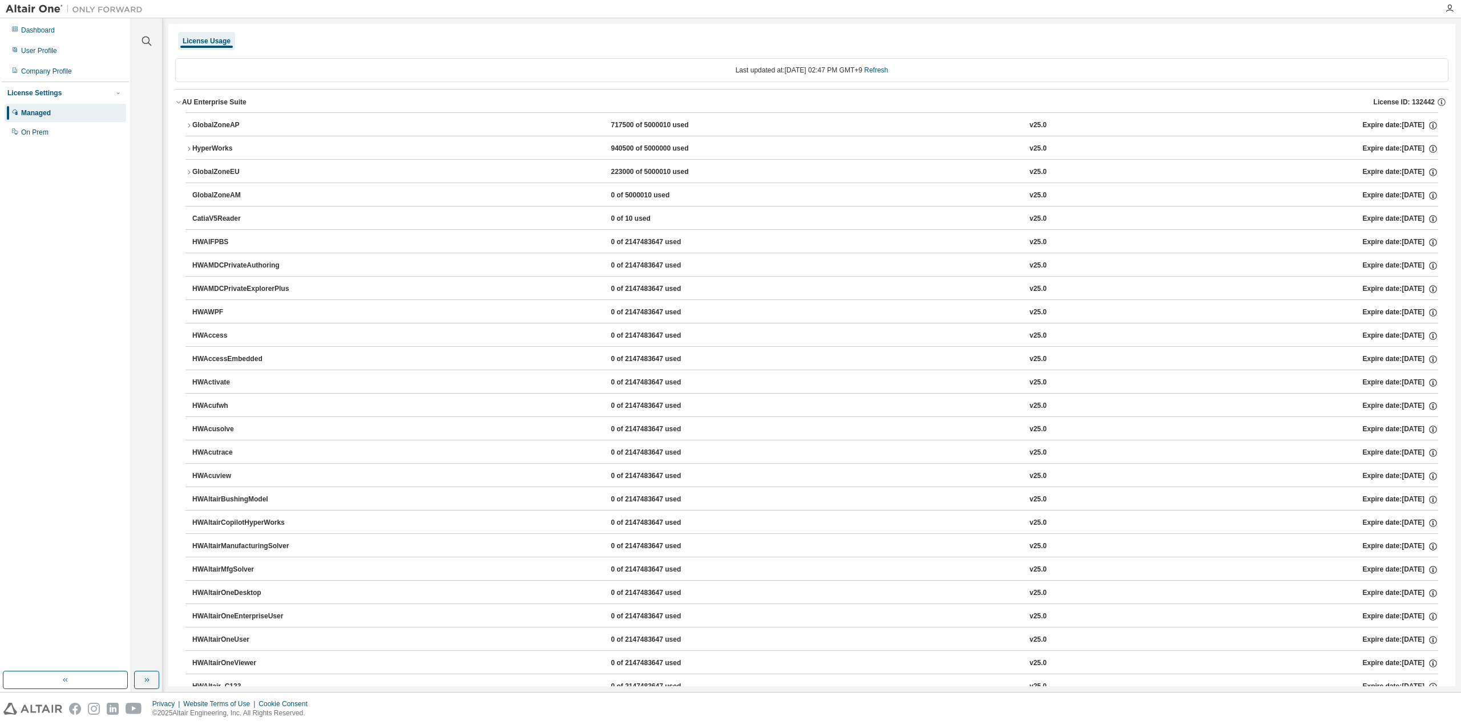
click at [241, 74] on div "Last updated at: [DATE] 02:47 PM GMT+9 Refresh" at bounding box center [811, 70] width 1273 height 24
click at [242, 66] on div "Last updated at: [DATE] 02:47 PM GMT+9 Refresh" at bounding box center [811, 70] width 1273 height 24
click at [144, 44] on icon "button" at bounding box center [147, 41] width 14 height 14
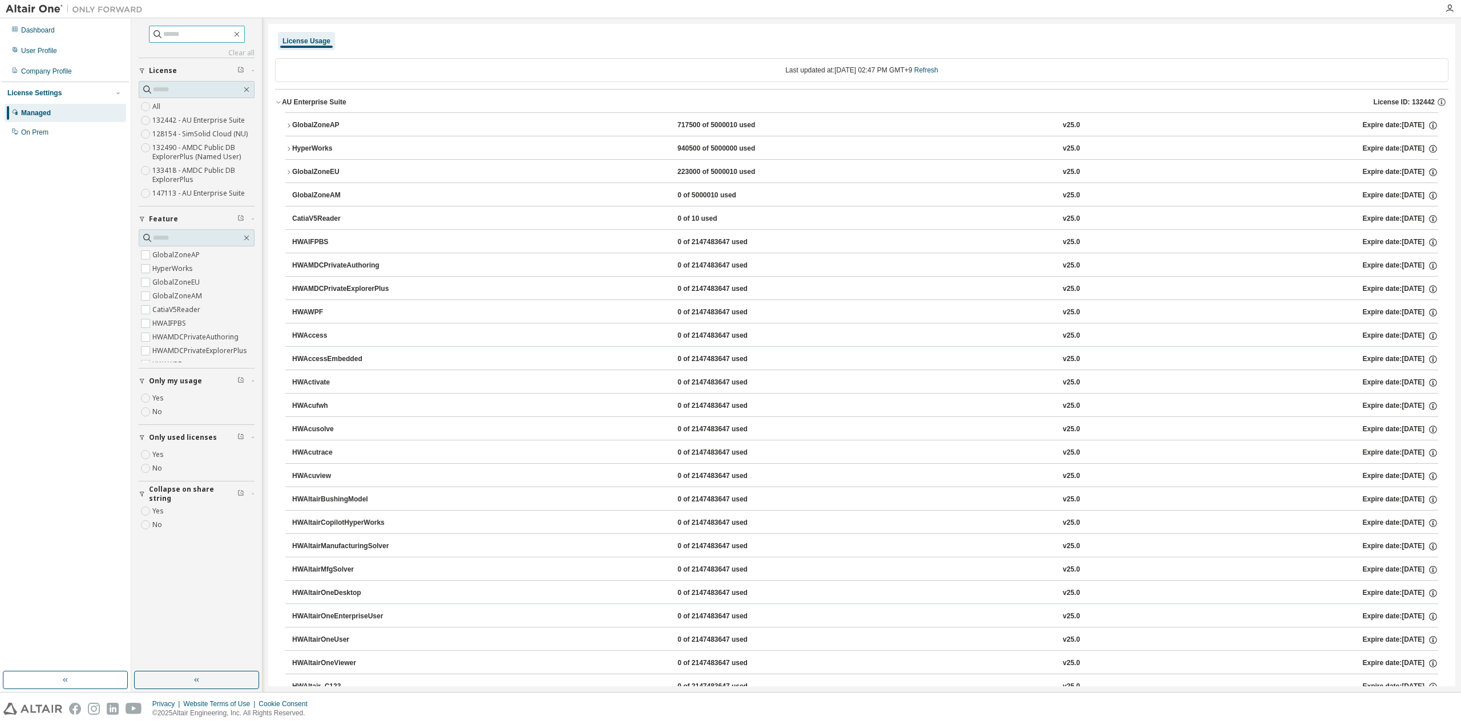
click at [174, 35] on input "text" at bounding box center [197, 34] width 68 height 11
paste input "****"
type input "****"
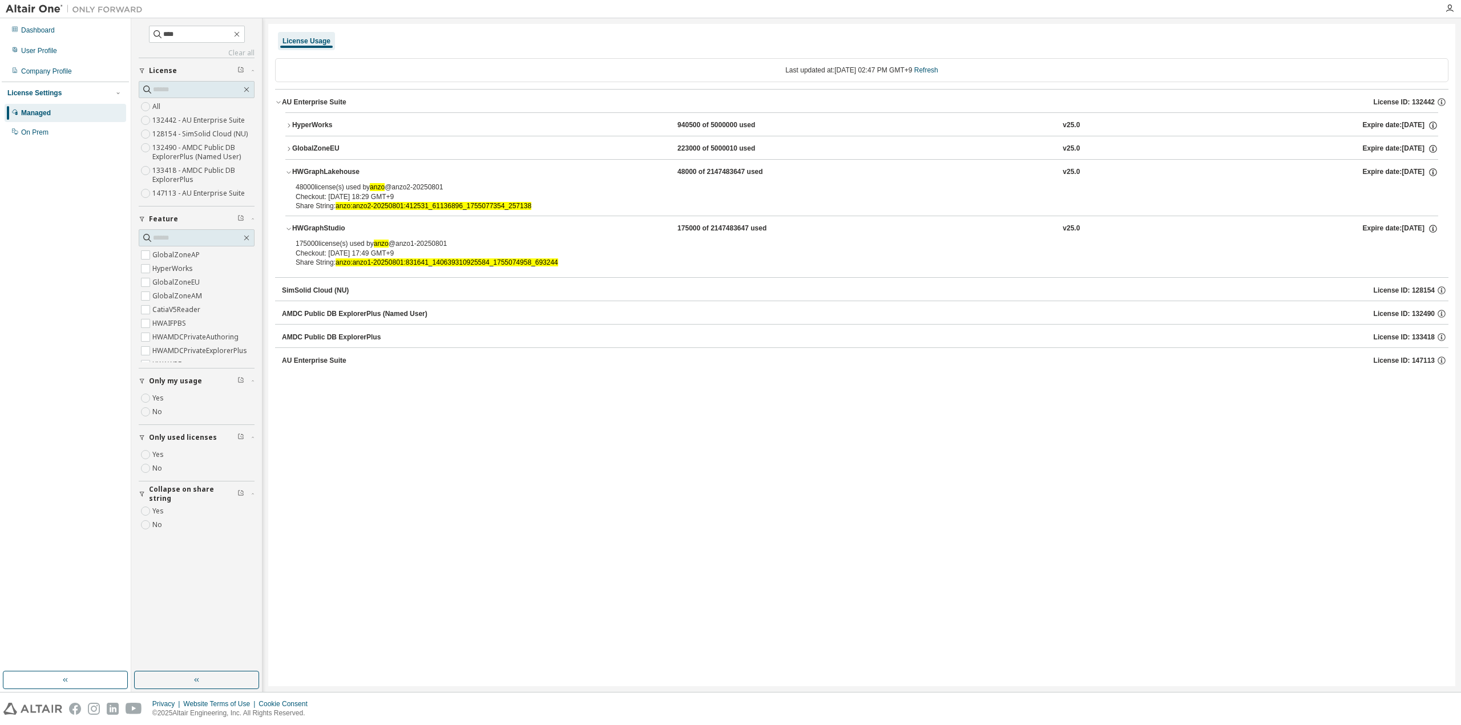
click at [290, 171] on icon "button" at bounding box center [288, 172] width 7 height 7
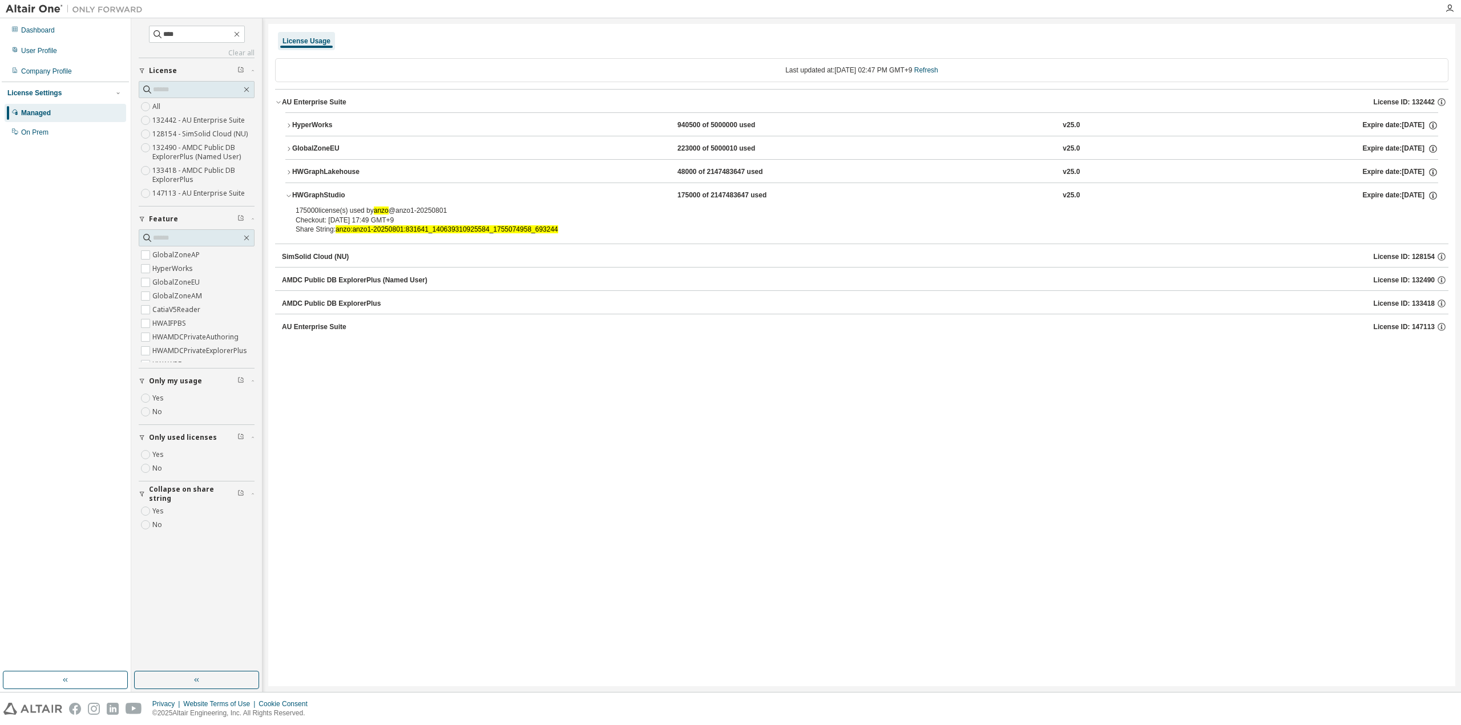
click at [290, 195] on icon "button" at bounding box center [288, 195] width 7 height 7
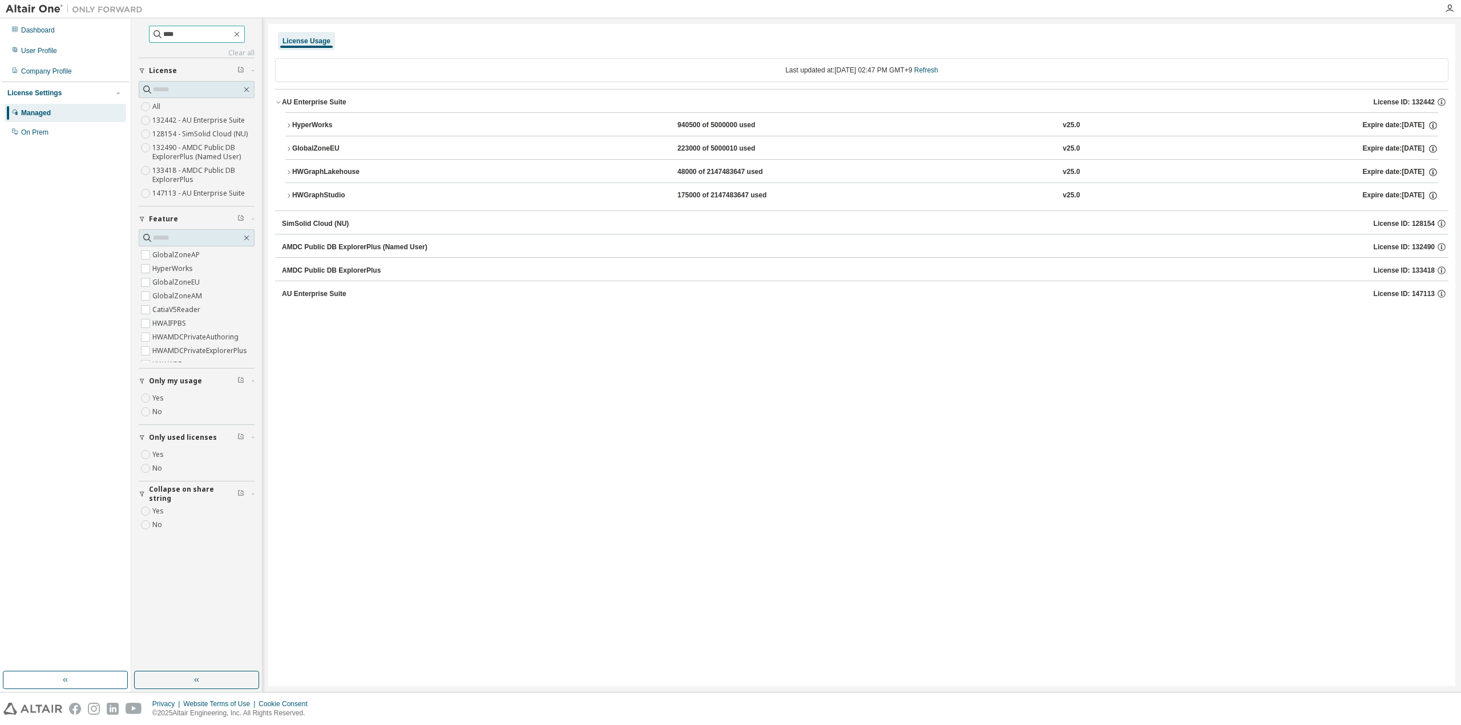
click at [191, 37] on input "****" at bounding box center [197, 34] width 68 height 11
click at [289, 124] on icon "button" at bounding box center [289, 125] width 2 height 4
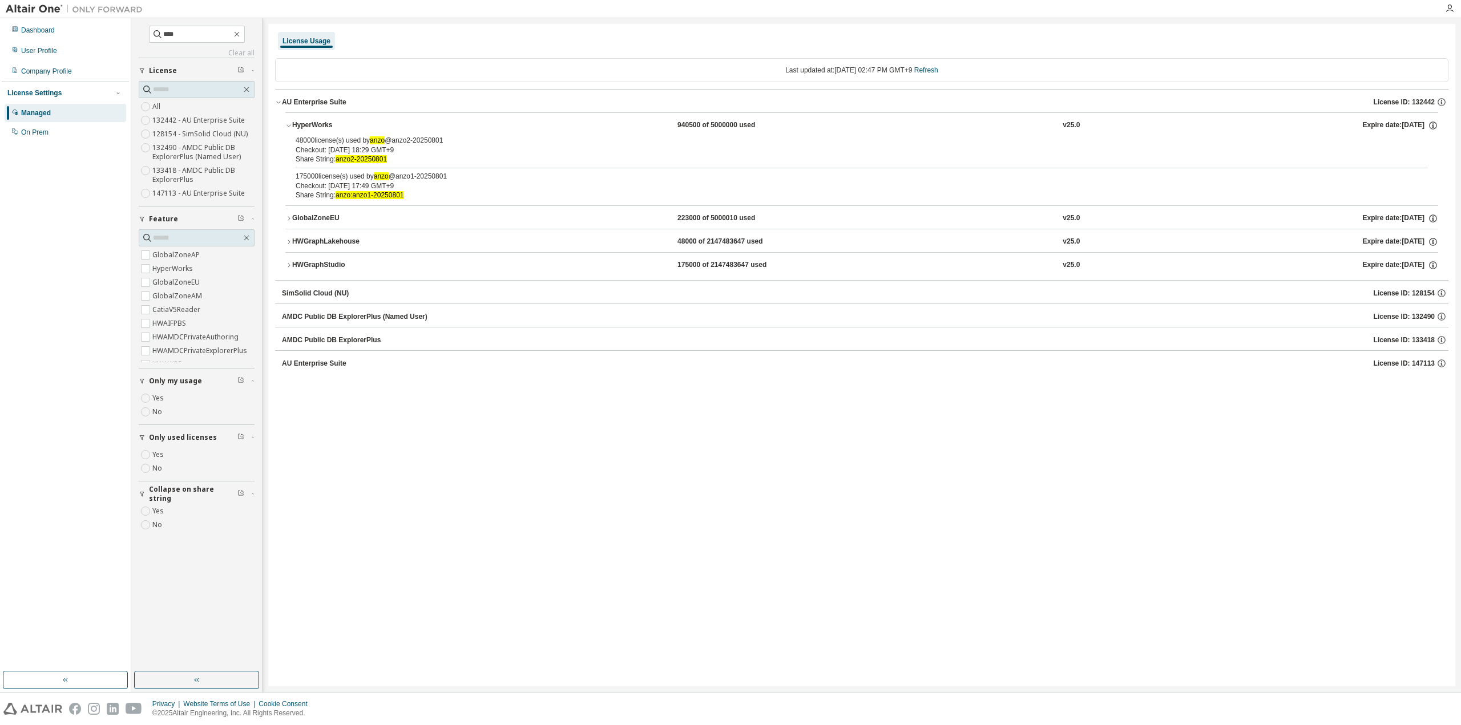
click at [285, 215] on icon "button" at bounding box center [288, 218] width 7 height 7
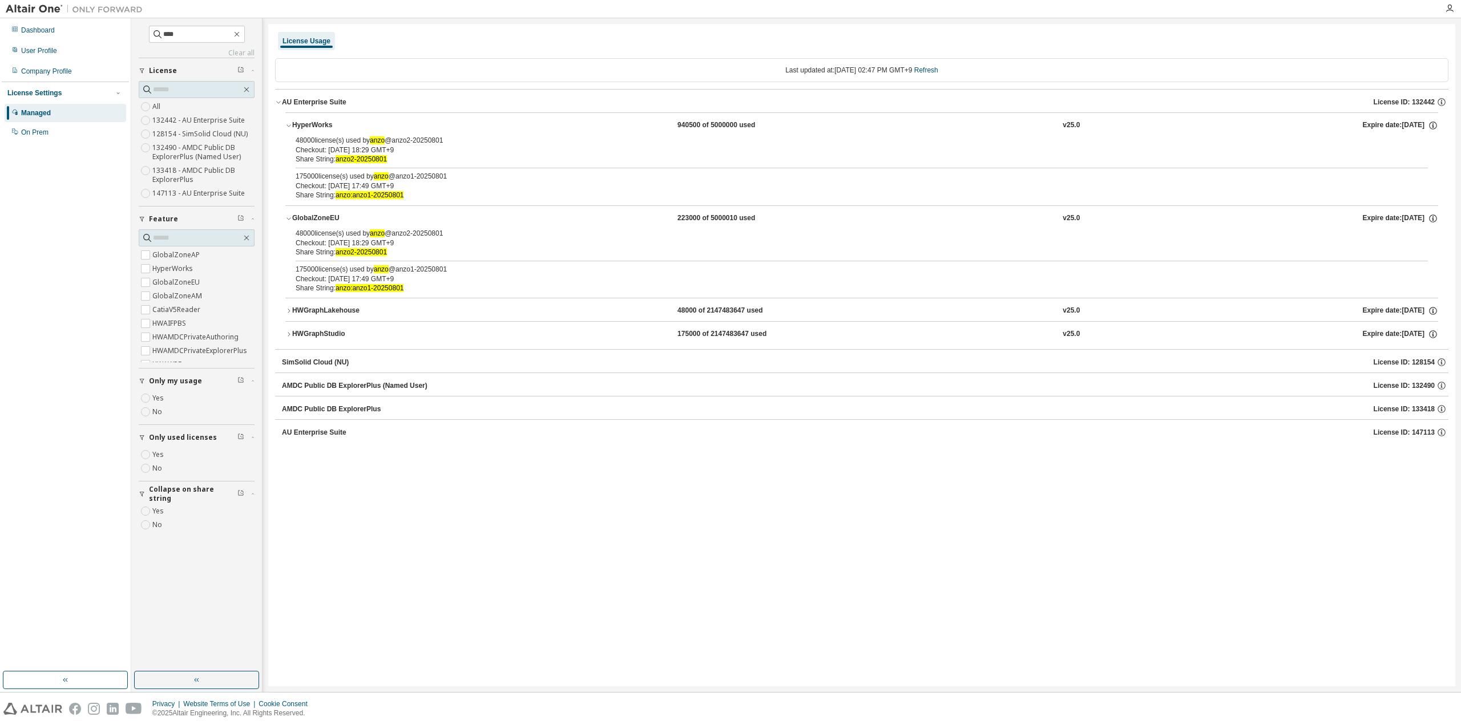
click at [289, 219] on icon "button" at bounding box center [288, 218] width 7 height 7
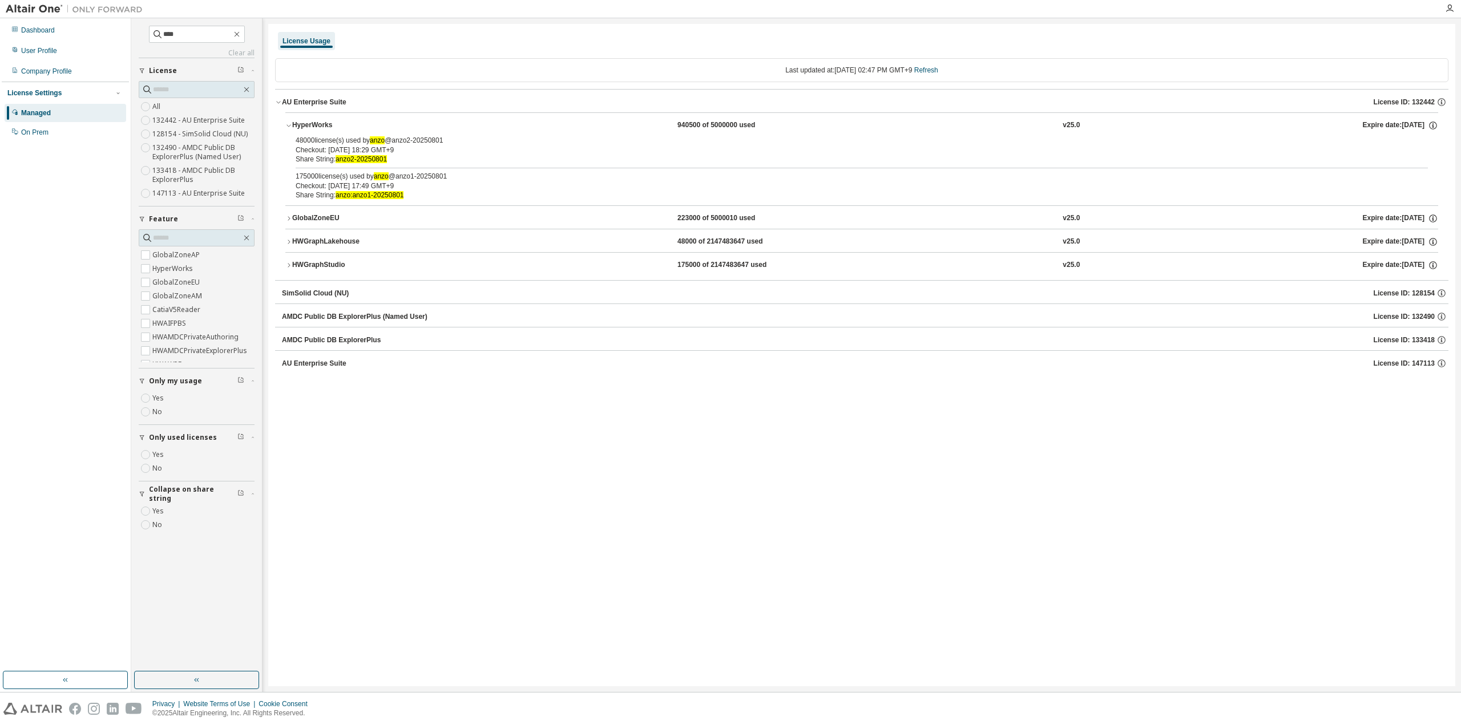
click at [289, 240] on icon "button" at bounding box center [289, 242] width 2 height 4
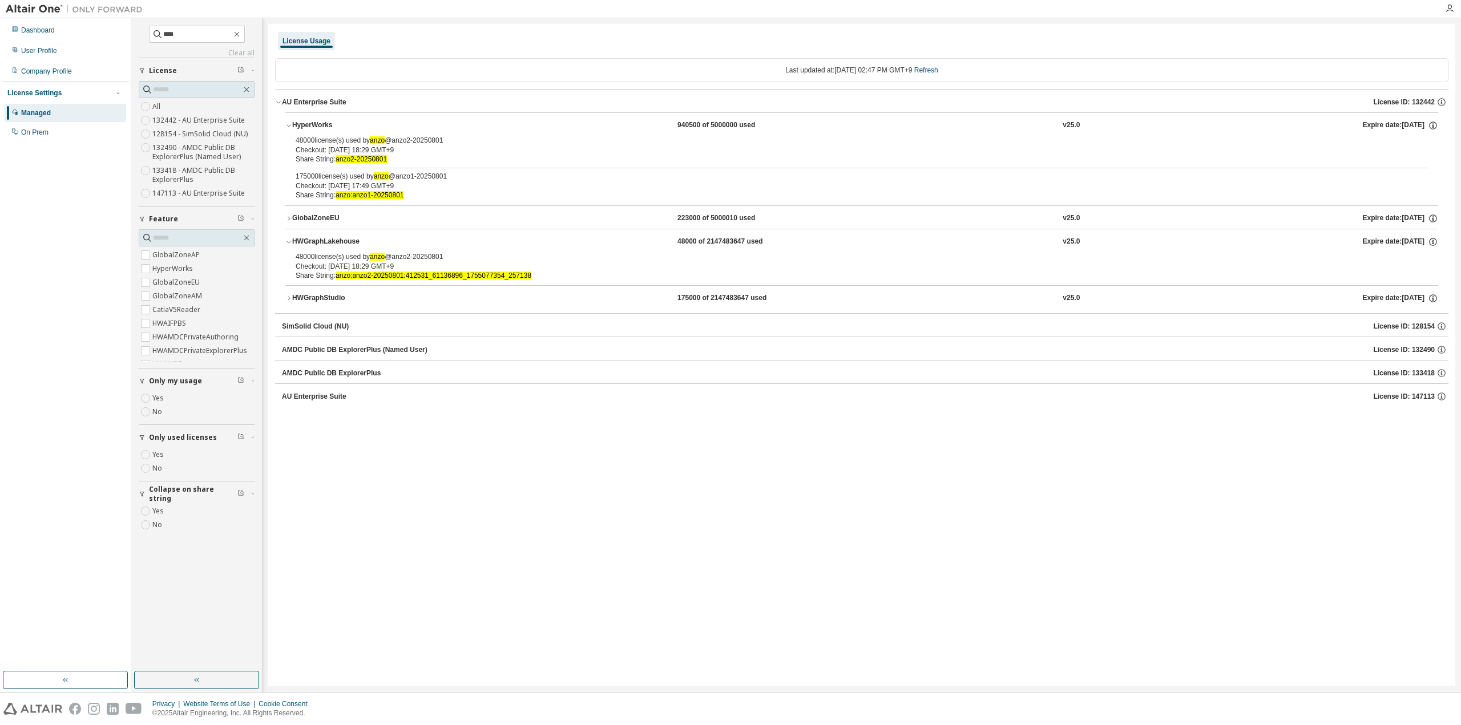
click at [289, 296] on icon "button" at bounding box center [288, 298] width 7 height 7
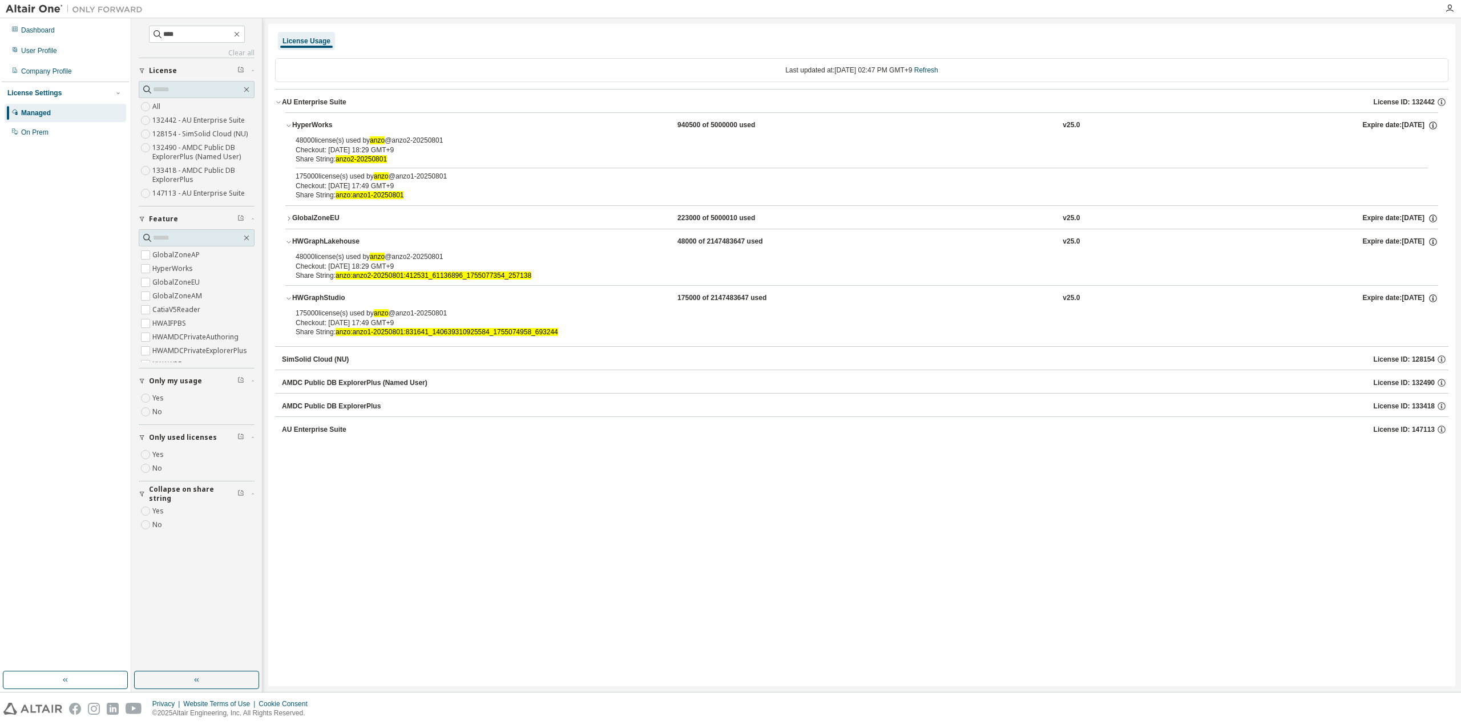
click at [421, 500] on div "License Usage Last updated at: [DATE] 02:47 PM GMT+9 Refresh AU Enterprise Suit…" at bounding box center [861, 355] width 1187 height 663
click at [664, 571] on div "License Usage Last updated at: [DATE] 02:47 PM GMT+9 Refresh AU Enterprise Suit…" at bounding box center [861, 355] width 1187 height 663
